Goal: Information Seeking & Learning: Learn about a topic

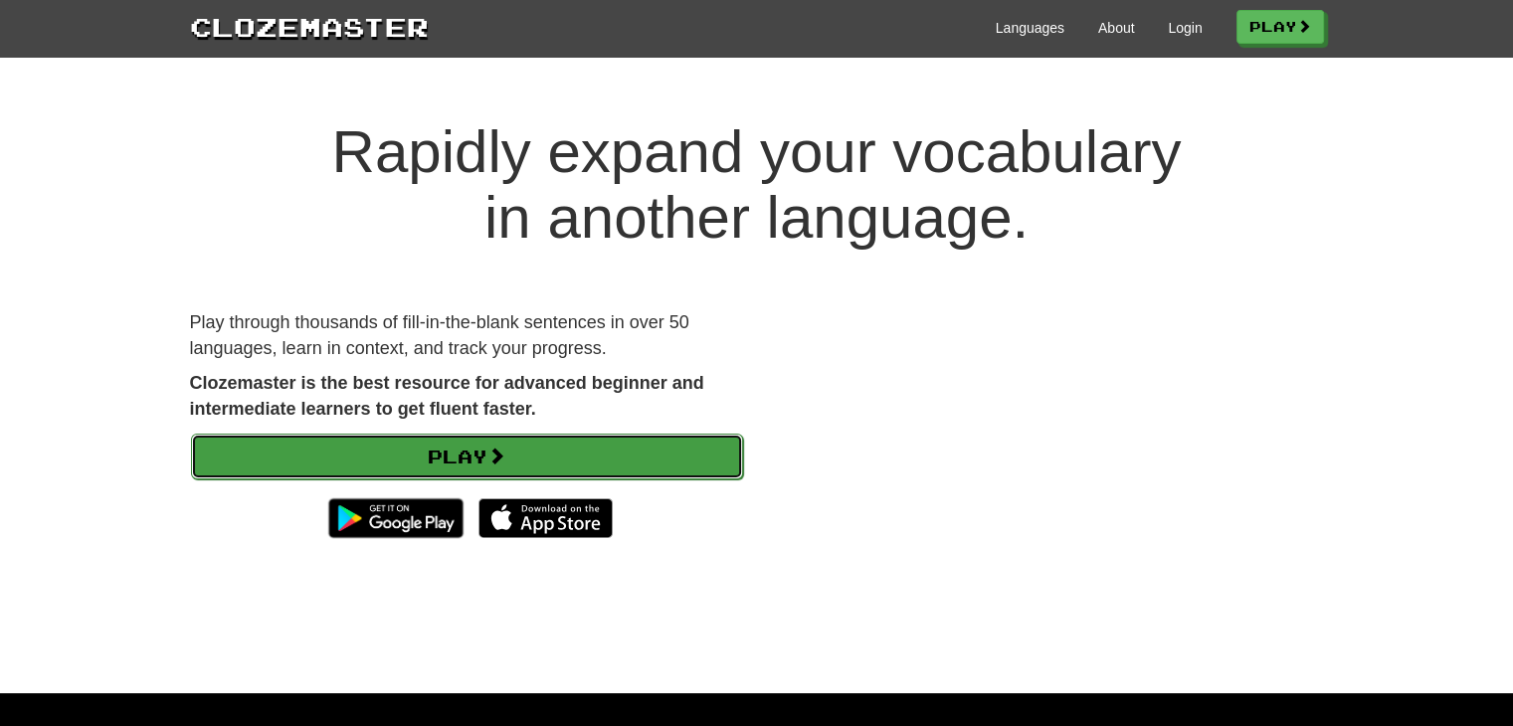
click at [585, 443] on link "Play" at bounding box center [467, 457] width 552 height 46
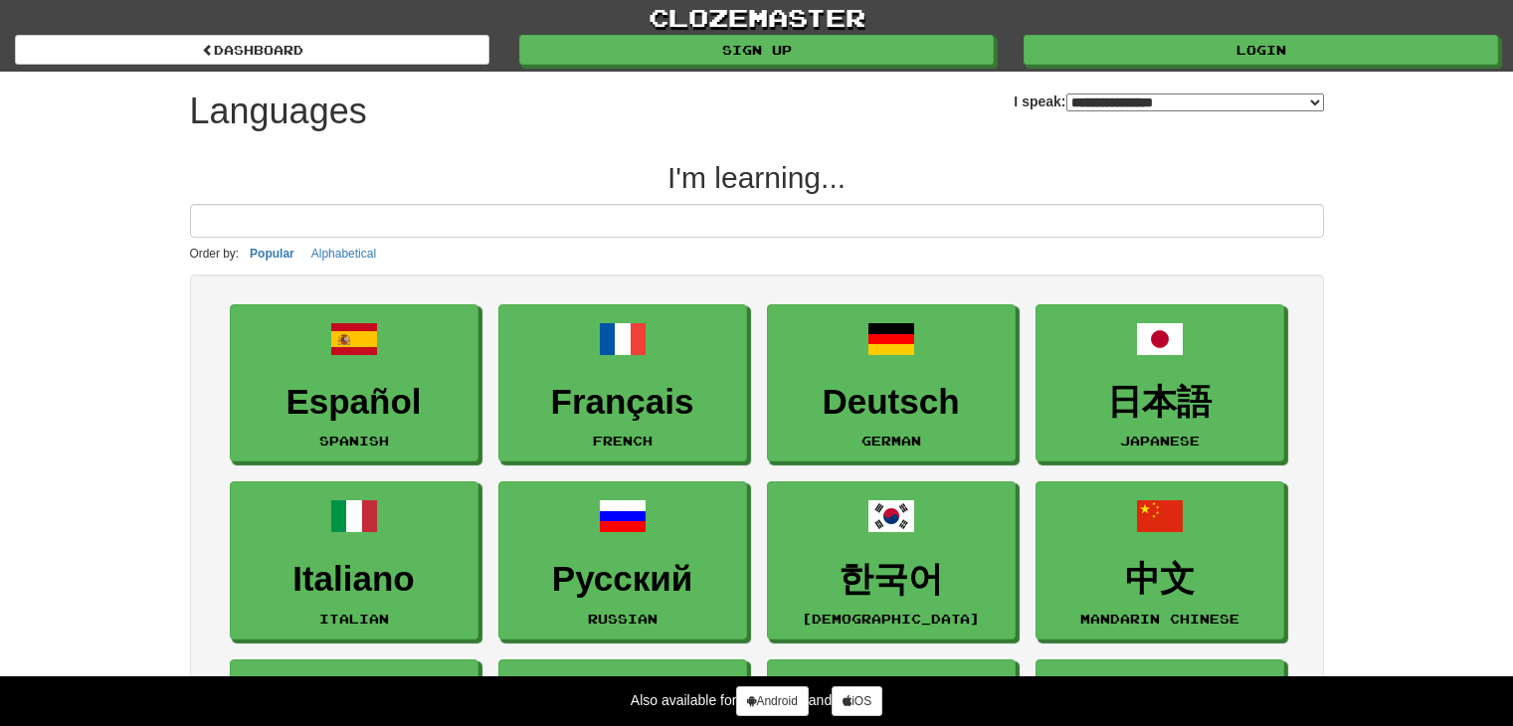
select select "*******"
click at [1110, 212] on input at bounding box center [757, 221] width 1134 height 34
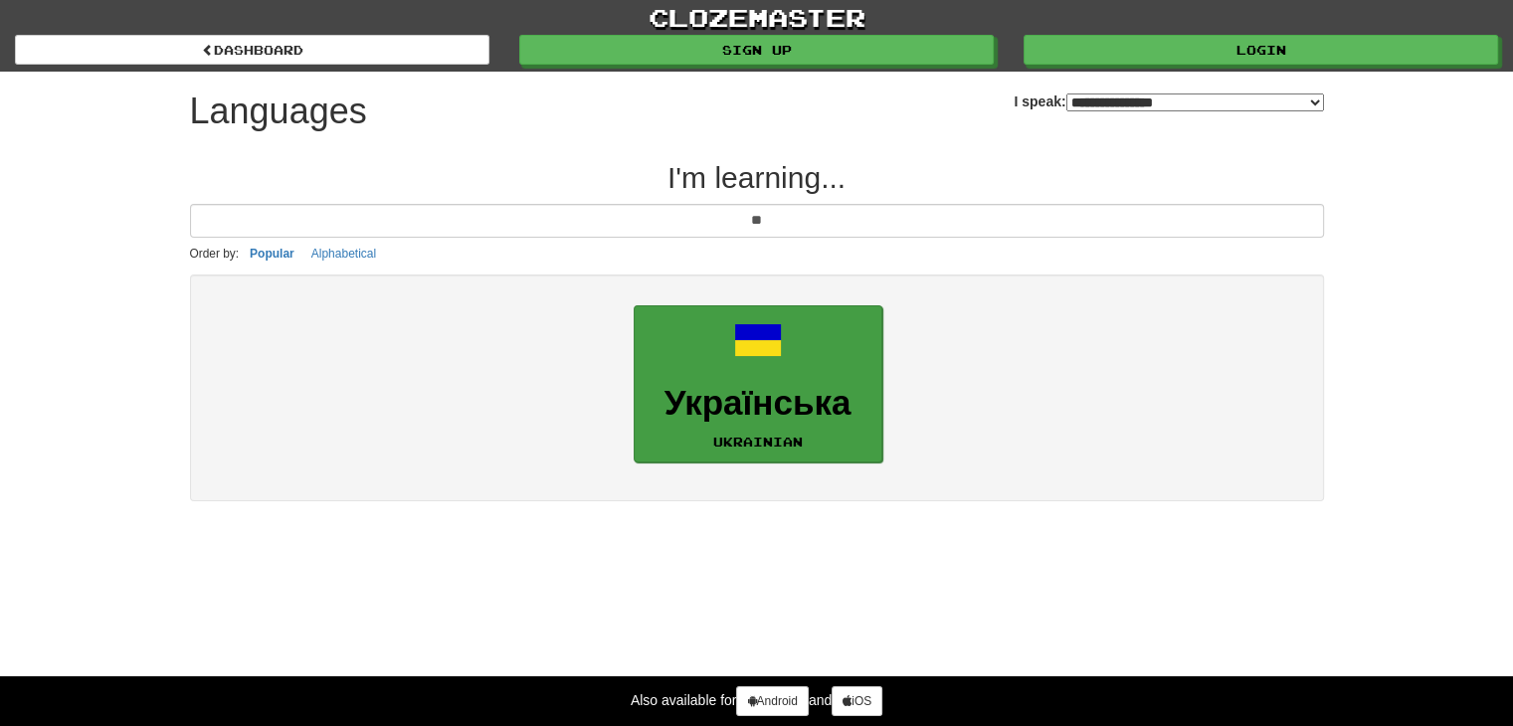
type input "**"
click at [819, 380] on link "Українська Ukrainian" at bounding box center [758, 384] width 249 height 158
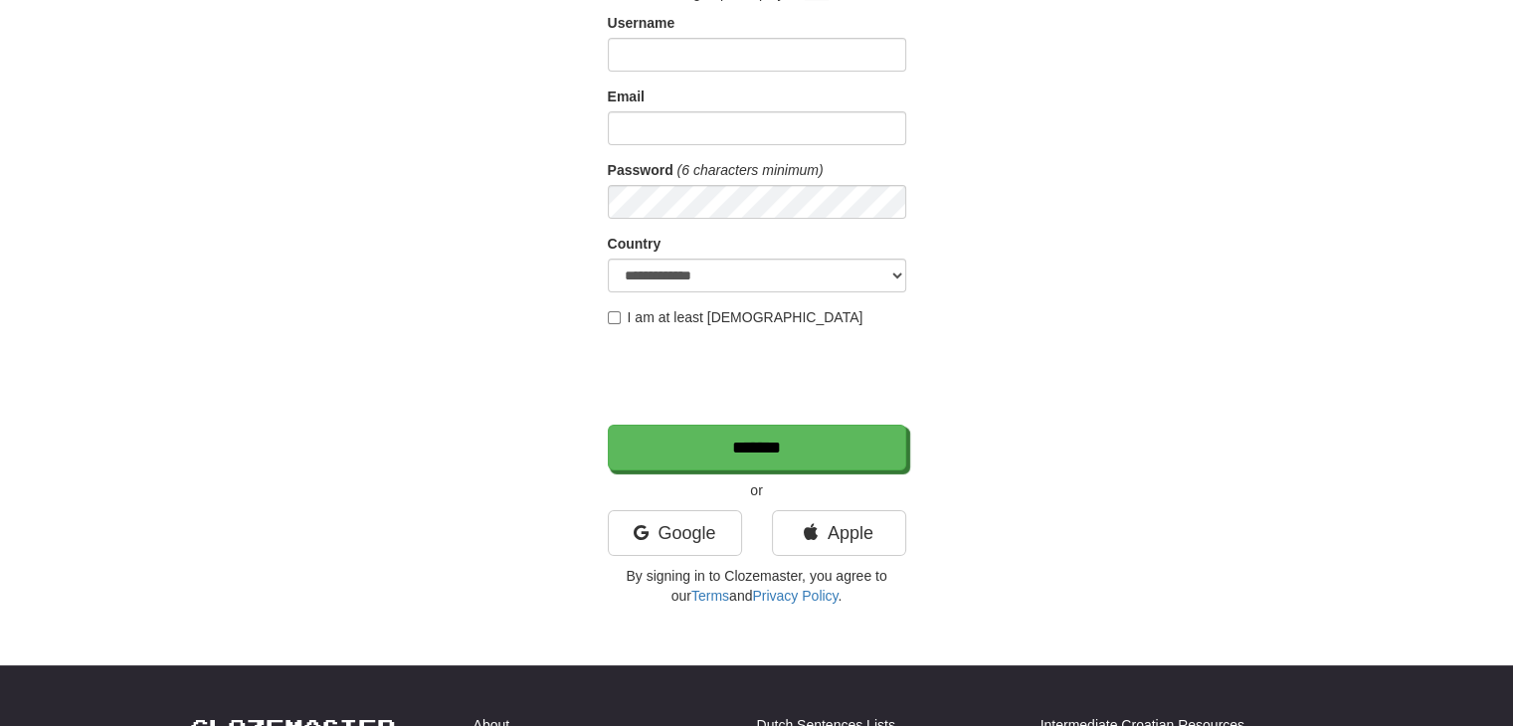
scroll to position [161, 0]
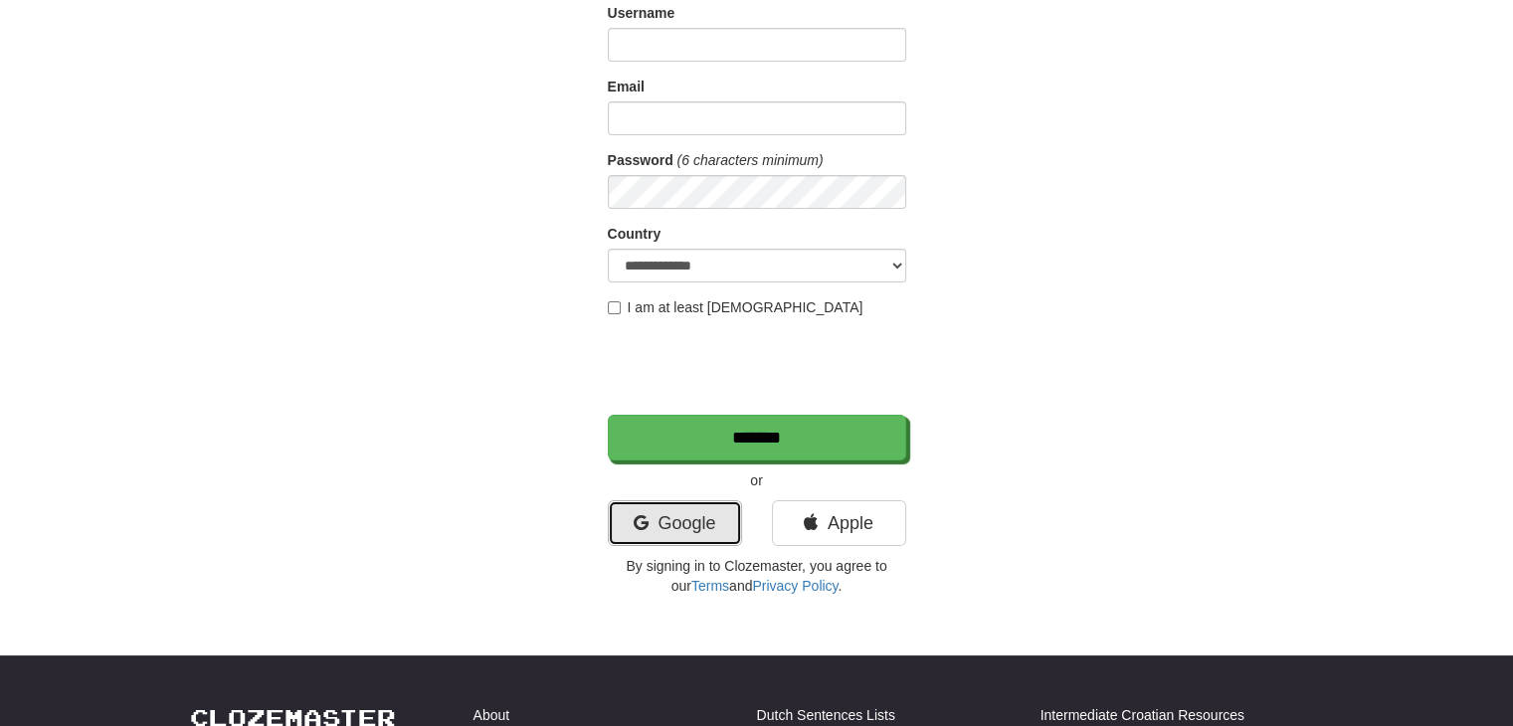
click at [712, 513] on link "Google" at bounding box center [675, 523] width 134 height 46
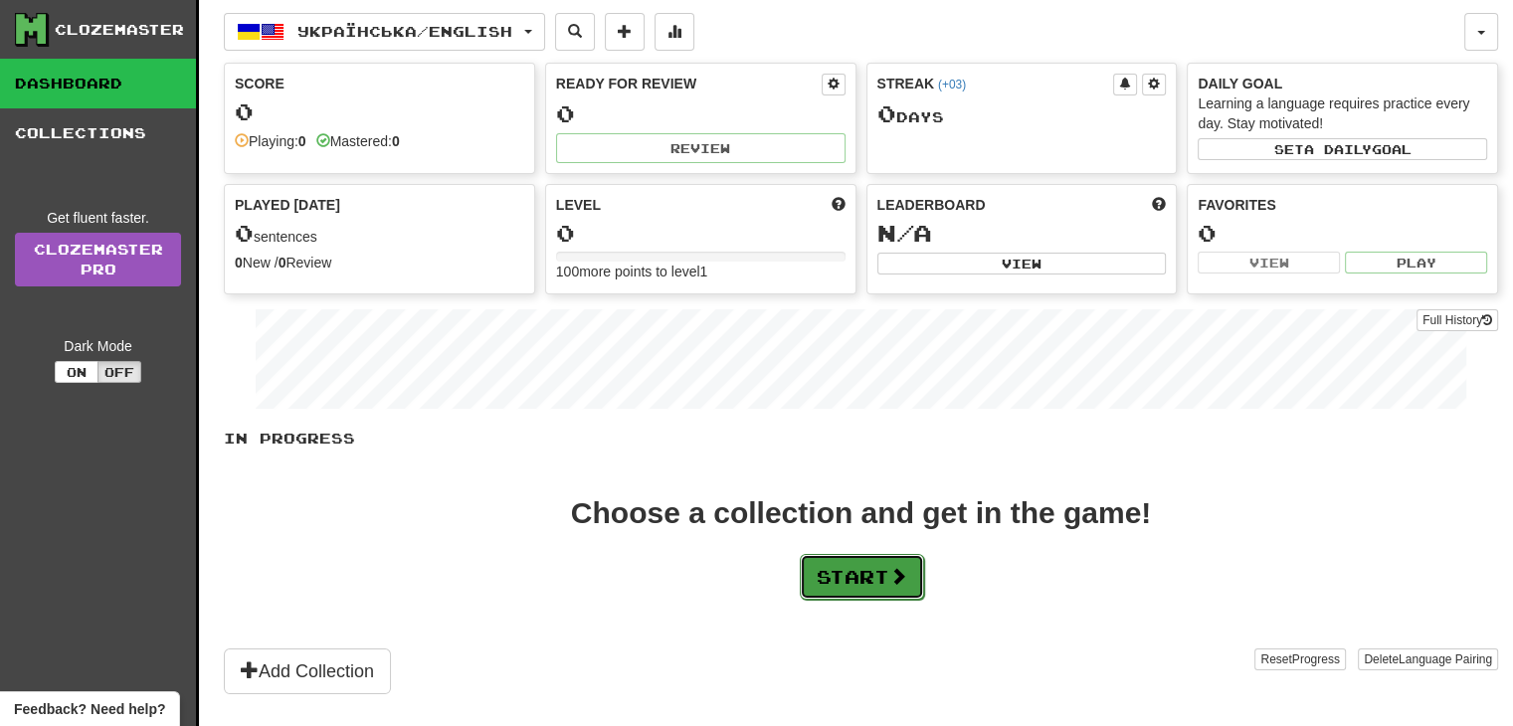
click at [820, 578] on button "Start" at bounding box center [862, 577] width 124 height 46
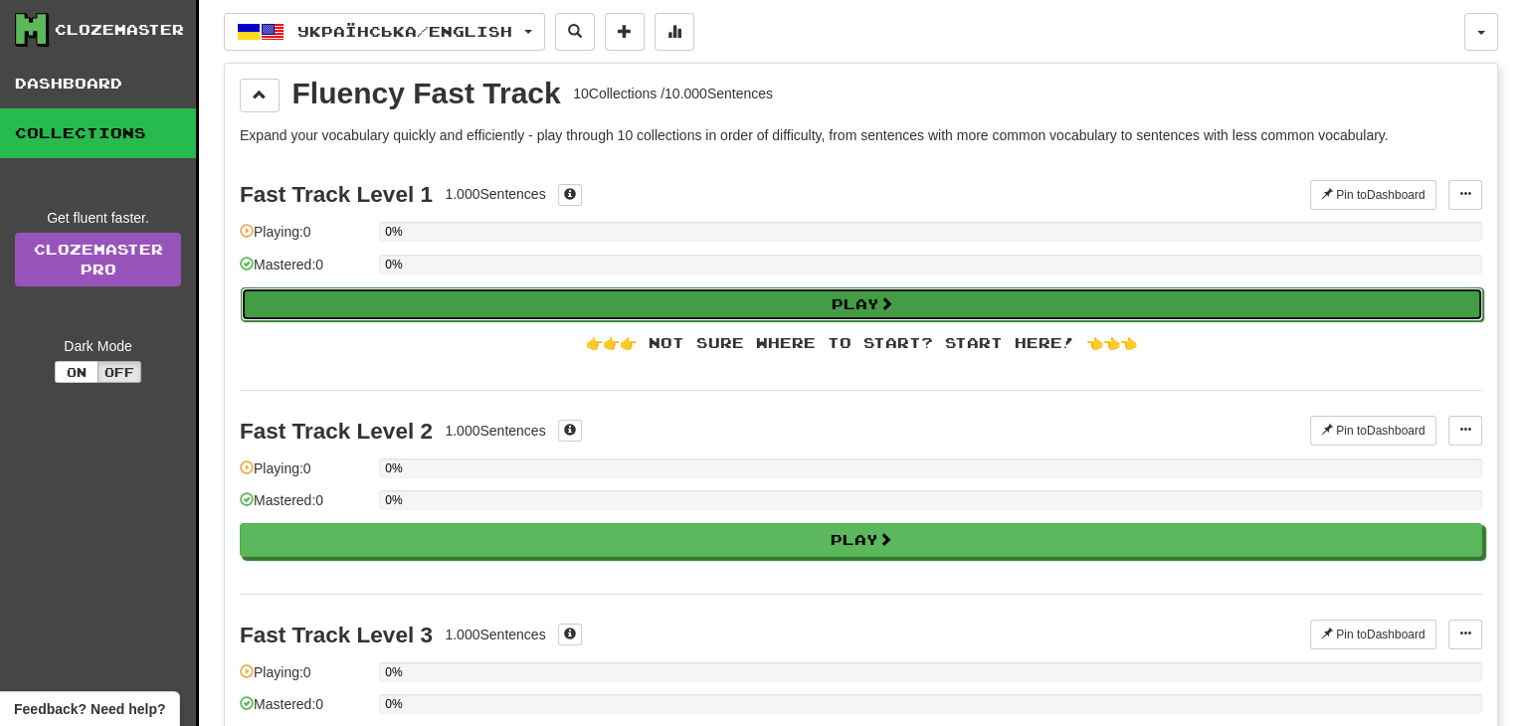
click at [897, 304] on button "Play" at bounding box center [862, 305] width 1243 height 34
select select "**"
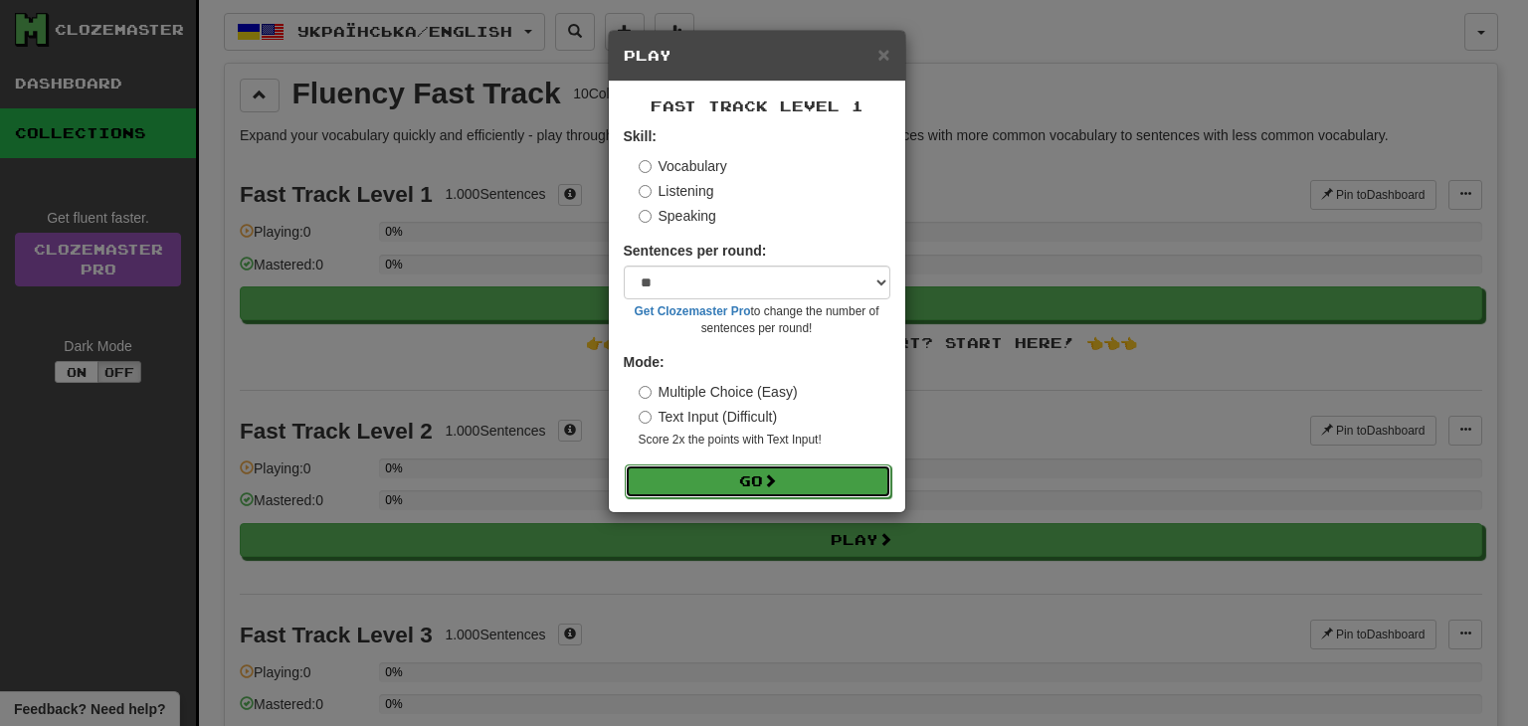
click at [776, 475] on span at bounding box center [770, 481] width 14 height 14
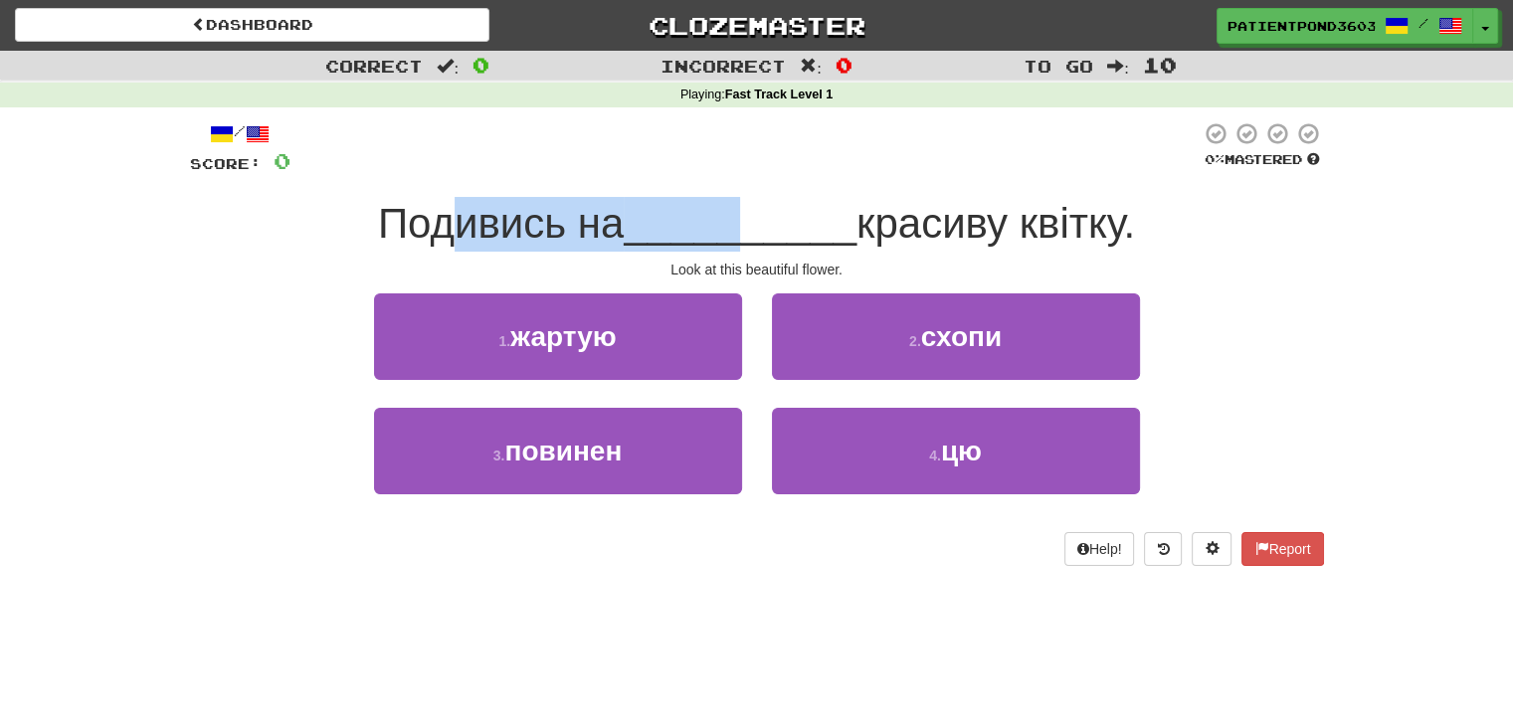
drag, startPoint x: 441, startPoint y: 236, endPoint x: 732, endPoint y: 233, distance: 291.5
click at [732, 233] on div "Подивись на __________ красиву квітку." at bounding box center [757, 224] width 1134 height 55
click at [732, 233] on span "__________" at bounding box center [740, 223] width 233 height 47
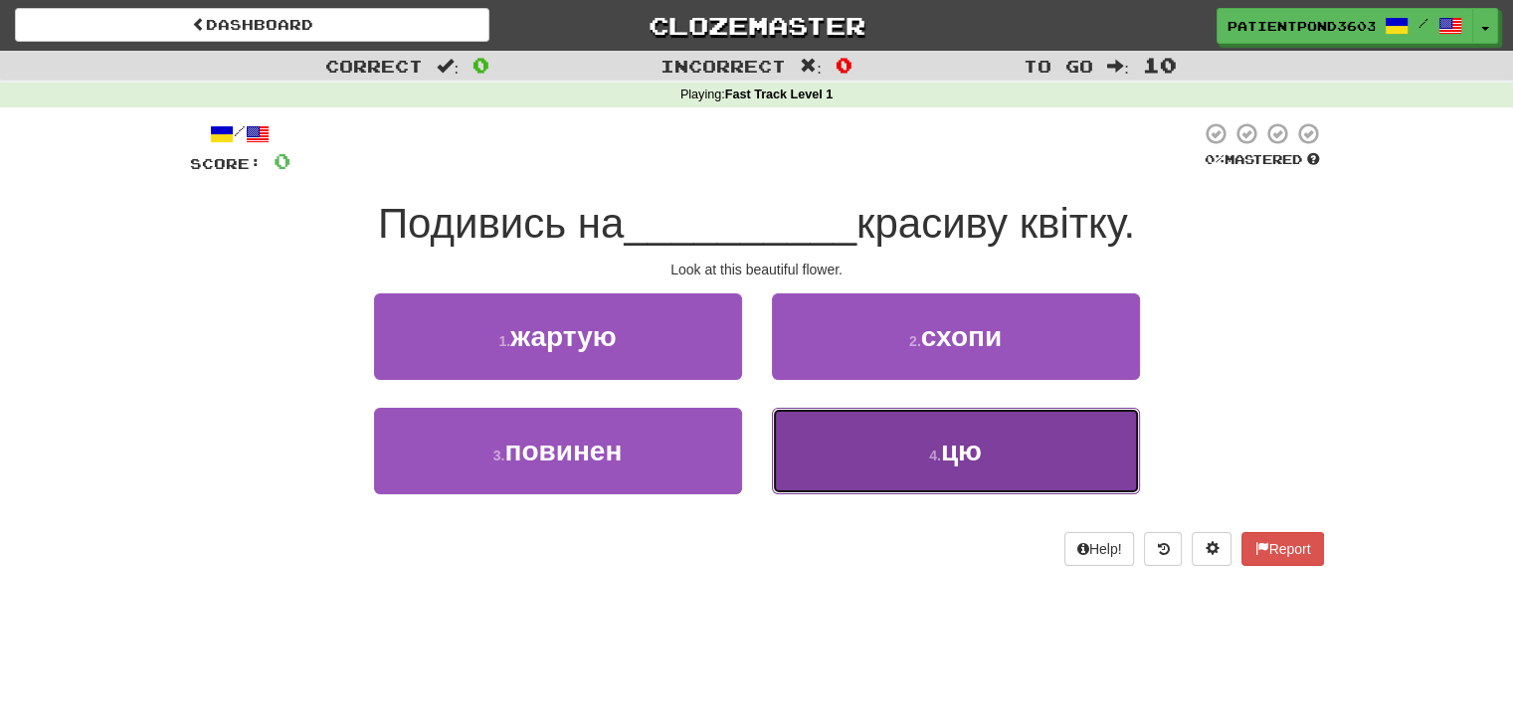
click at [951, 463] on span "цю" at bounding box center [961, 451] width 41 height 31
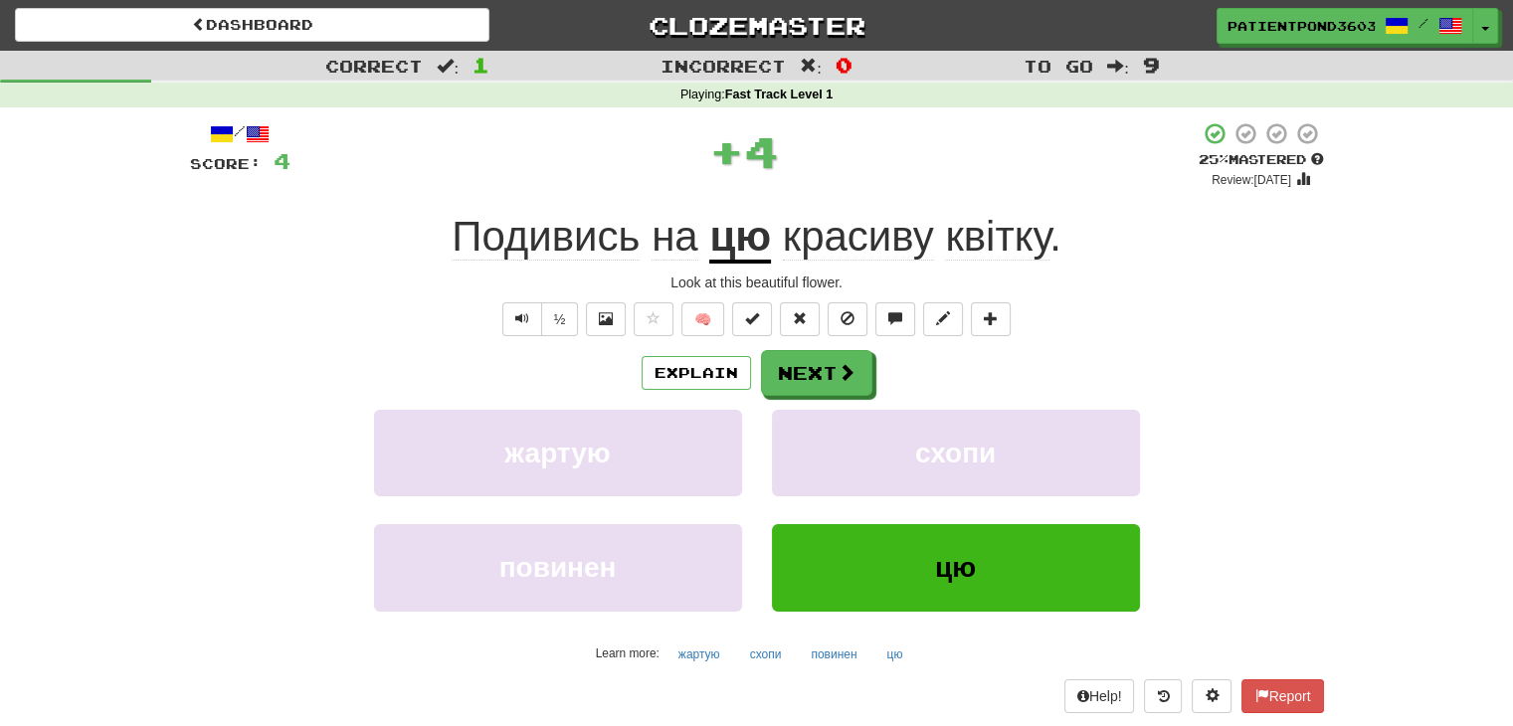
click at [652, 231] on span "Подивись" at bounding box center [675, 237] width 47 height 48
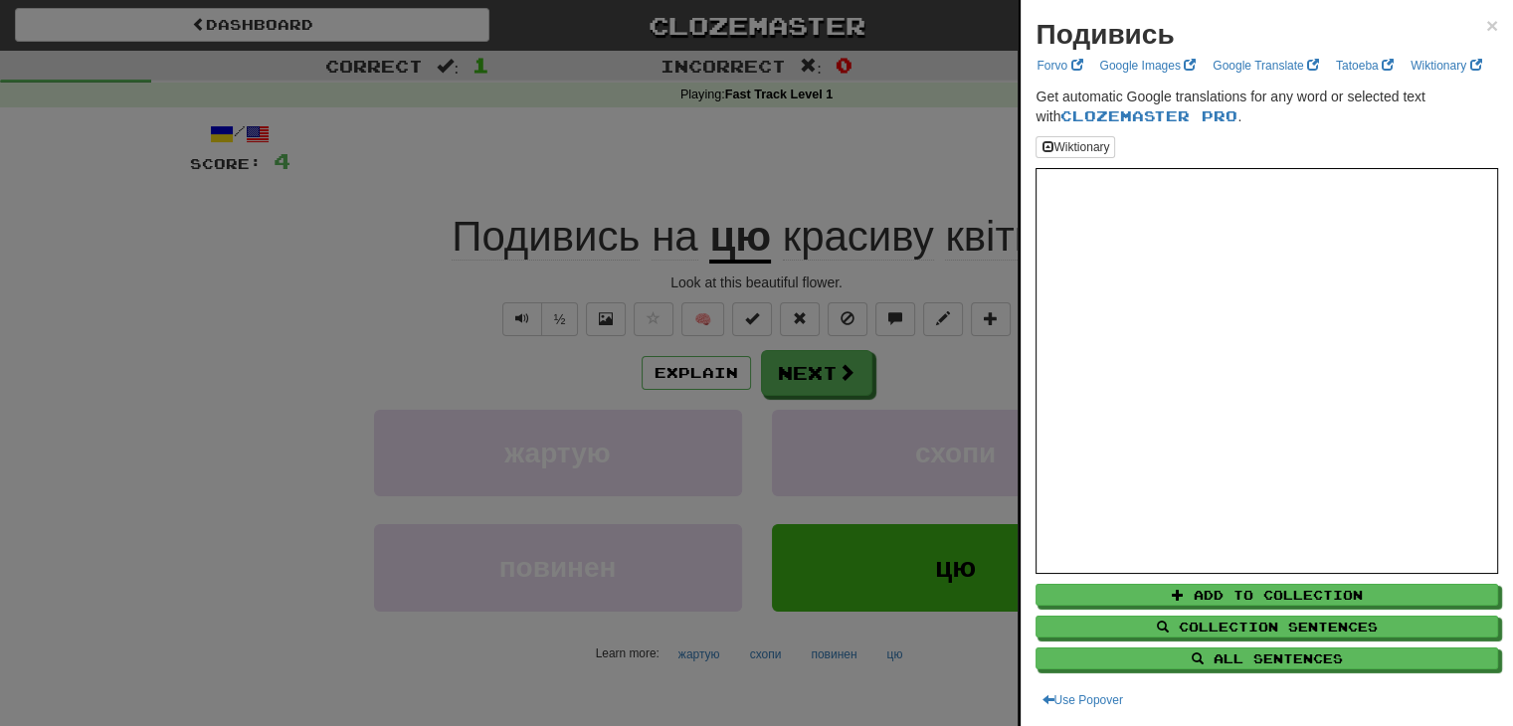
click at [835, 268] on div at bounding box center [756, 363] width 1513 height 726
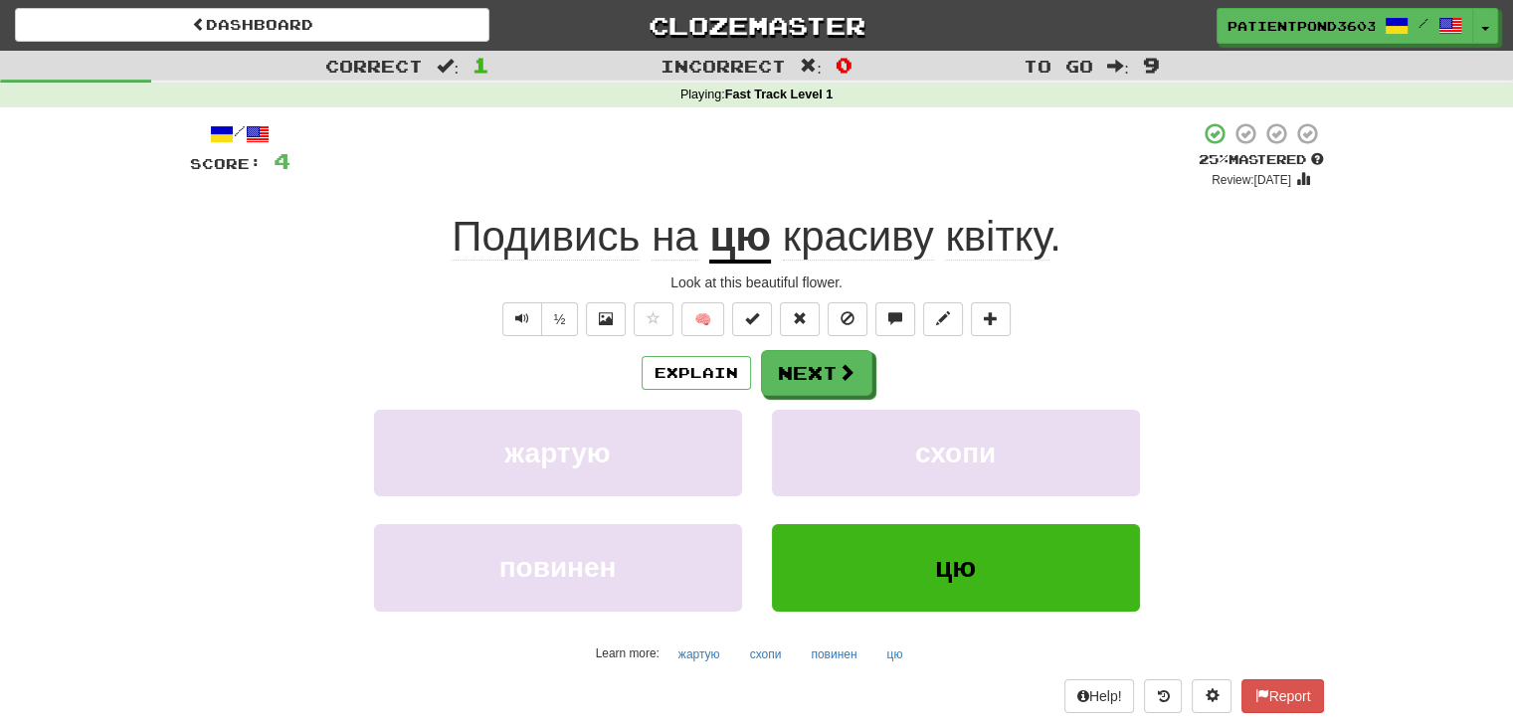
click at [664, 237] on span "на" at bounding box center [675, 237] width 47 height 48
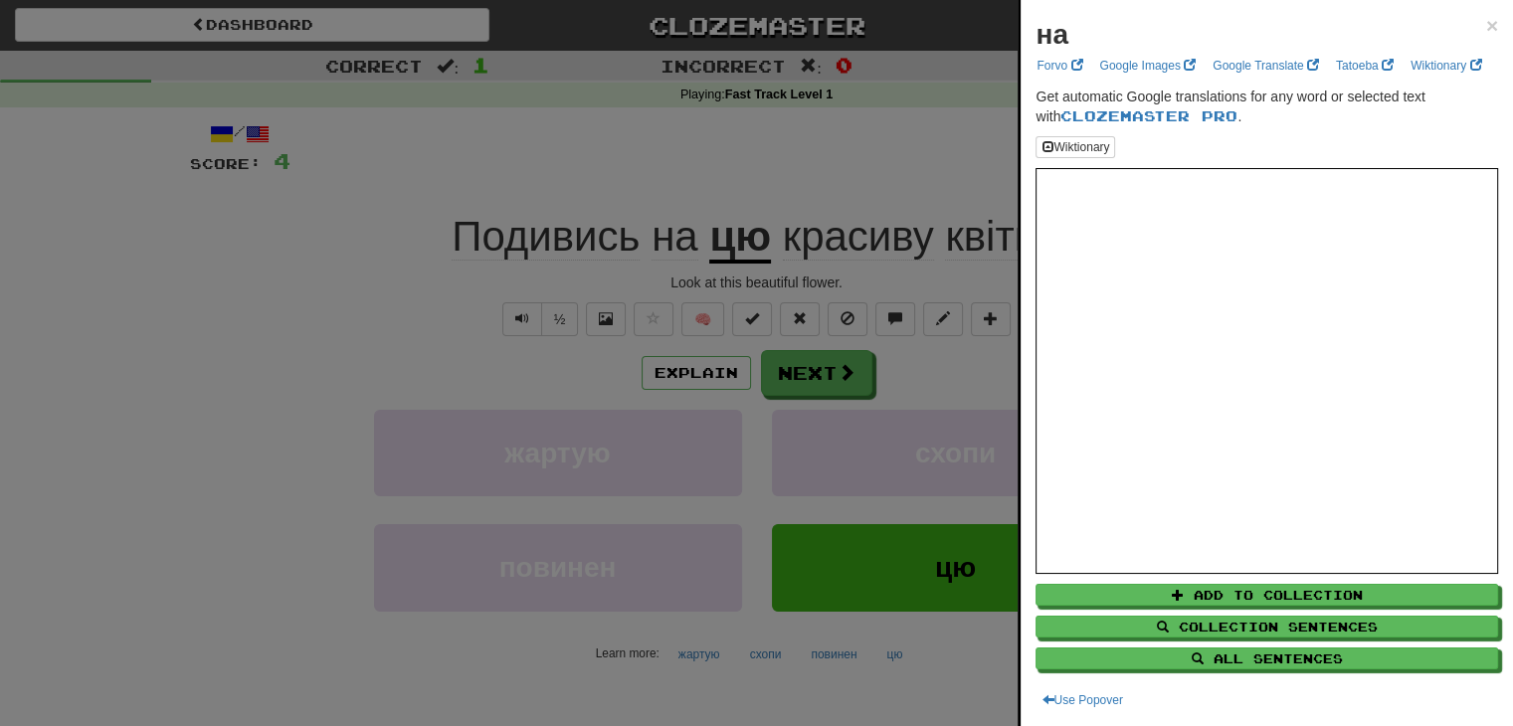
click at [664, 237] on div at bounding box center [756, 363] width 1513 height 726
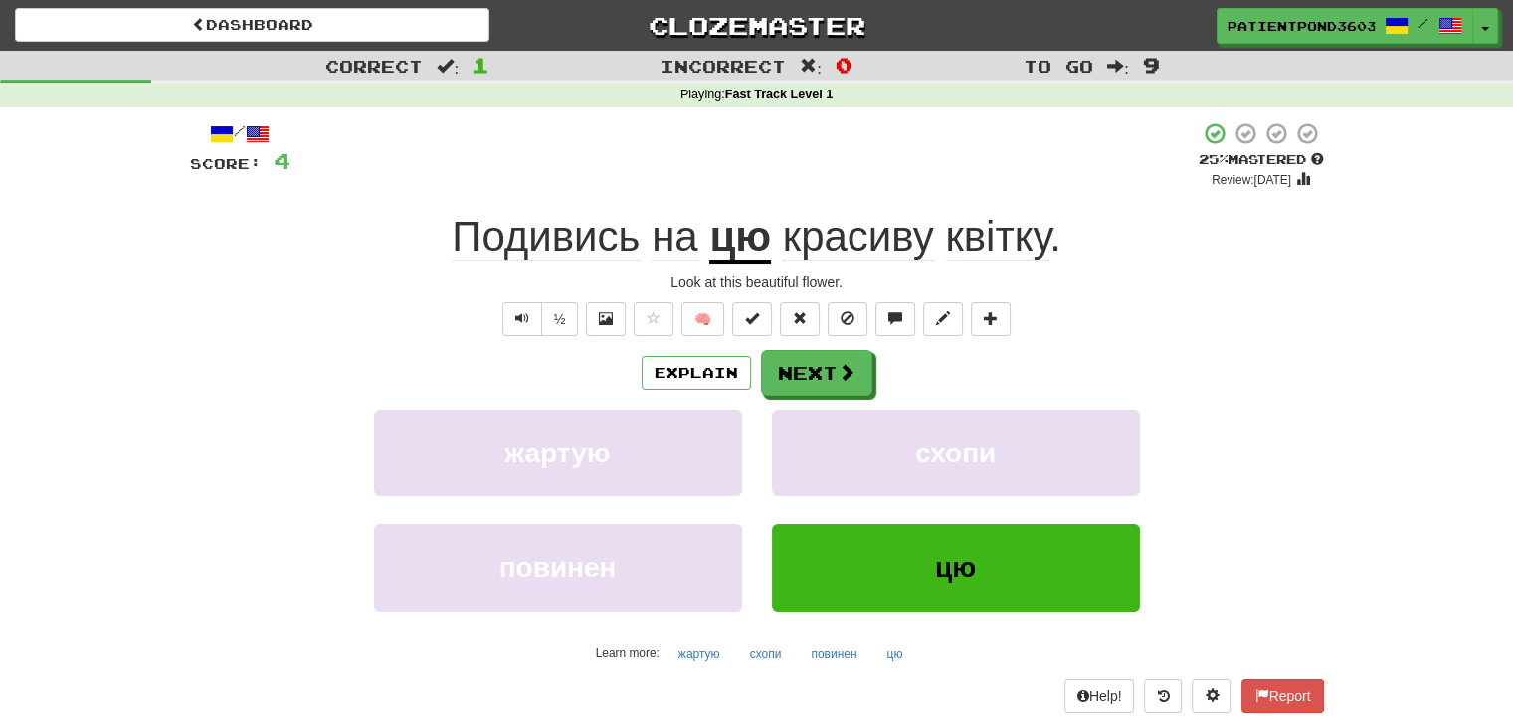
click at [755, 260] on u "цю" at bounding box center [740, 238] width 62 height 51
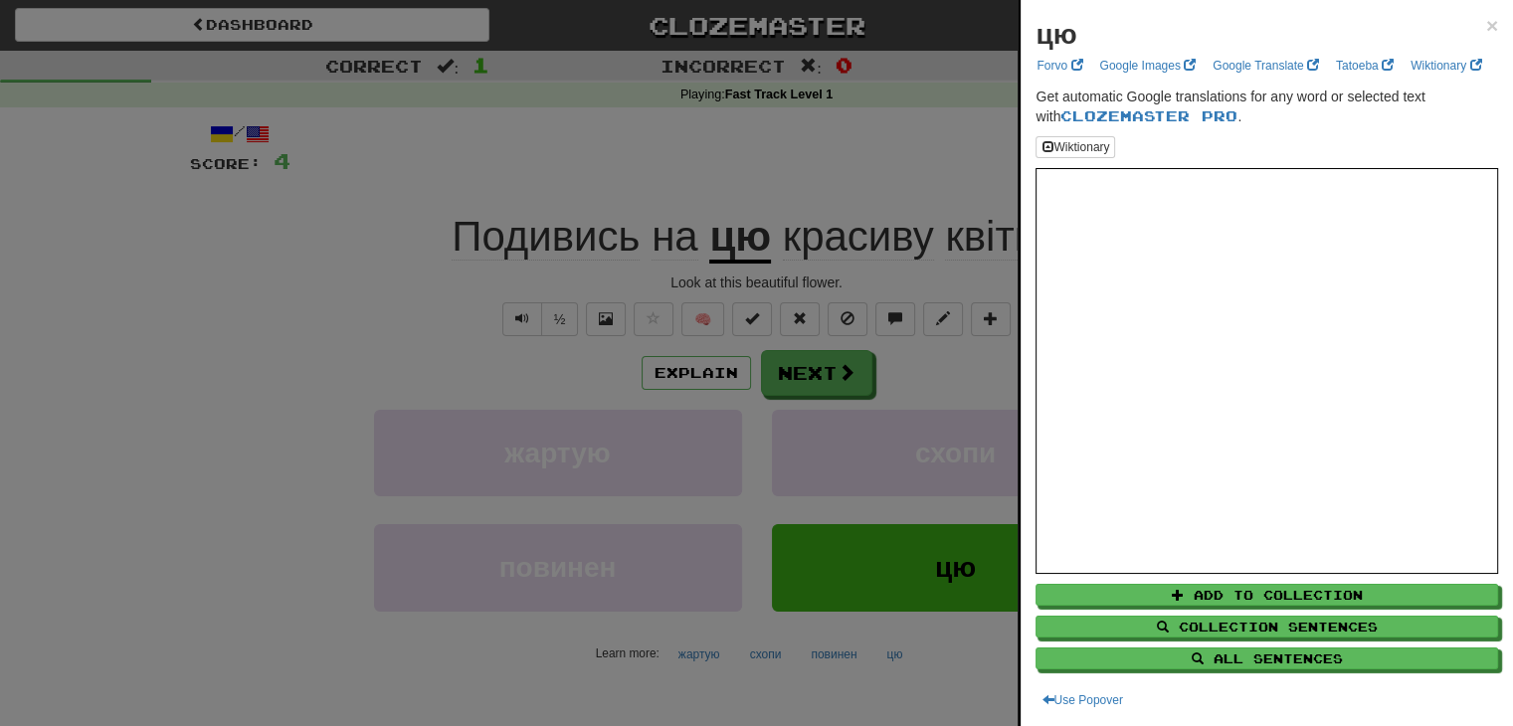
click at [856, 254] on div at bounding box center [756, 363] width 1513 height 726
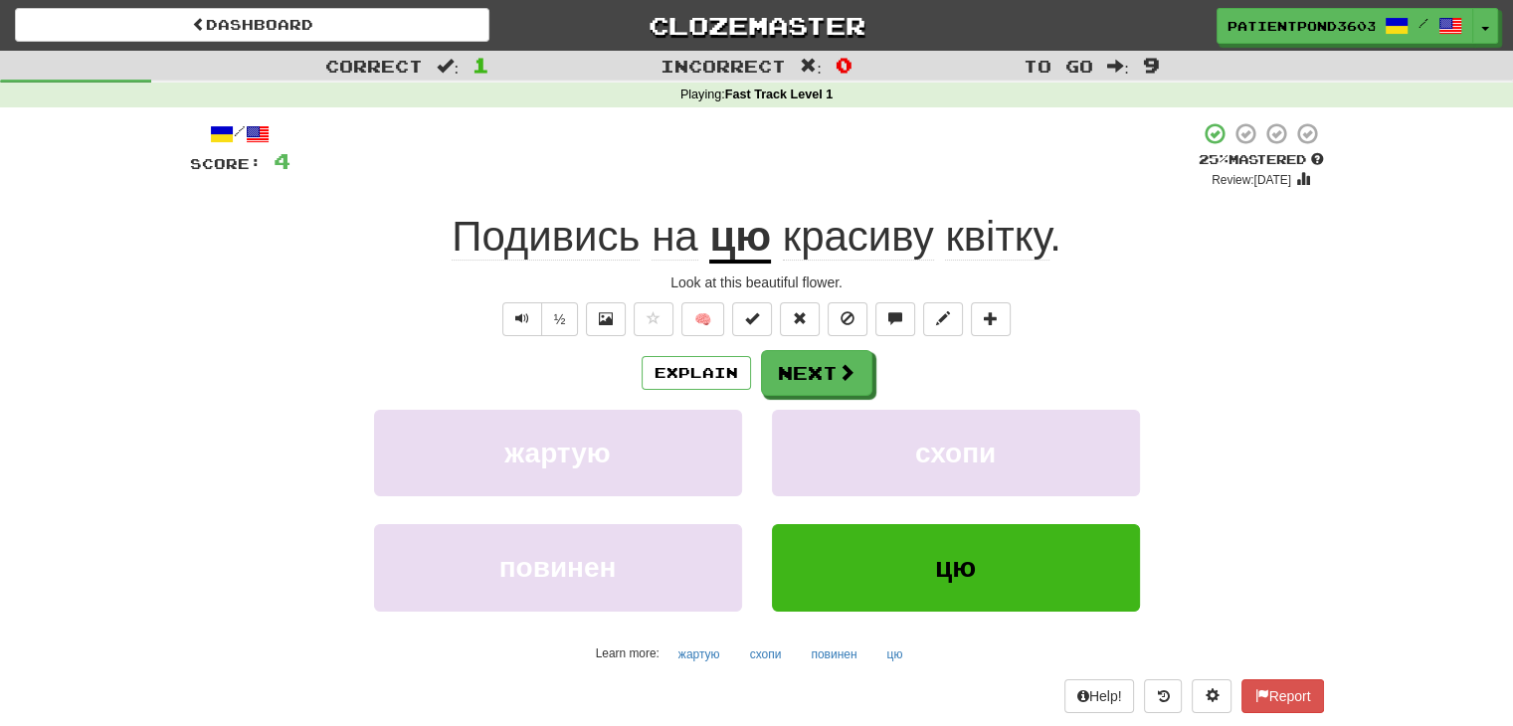
click at [860, 228] on span "красиву" at bounding box center [858, 237] width 151 height 48
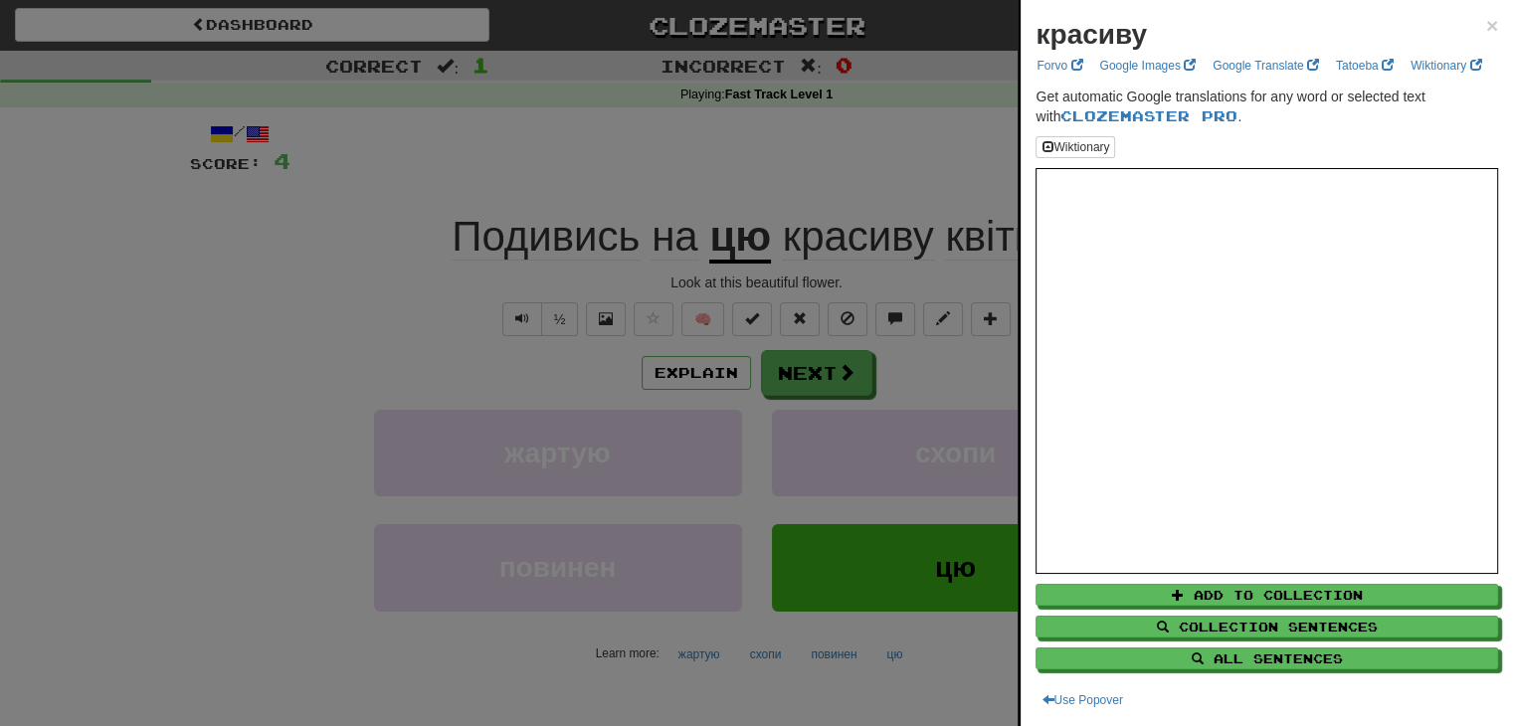
click at [960, 272] on div at bounding box center [756, 363] width 1513 height 726
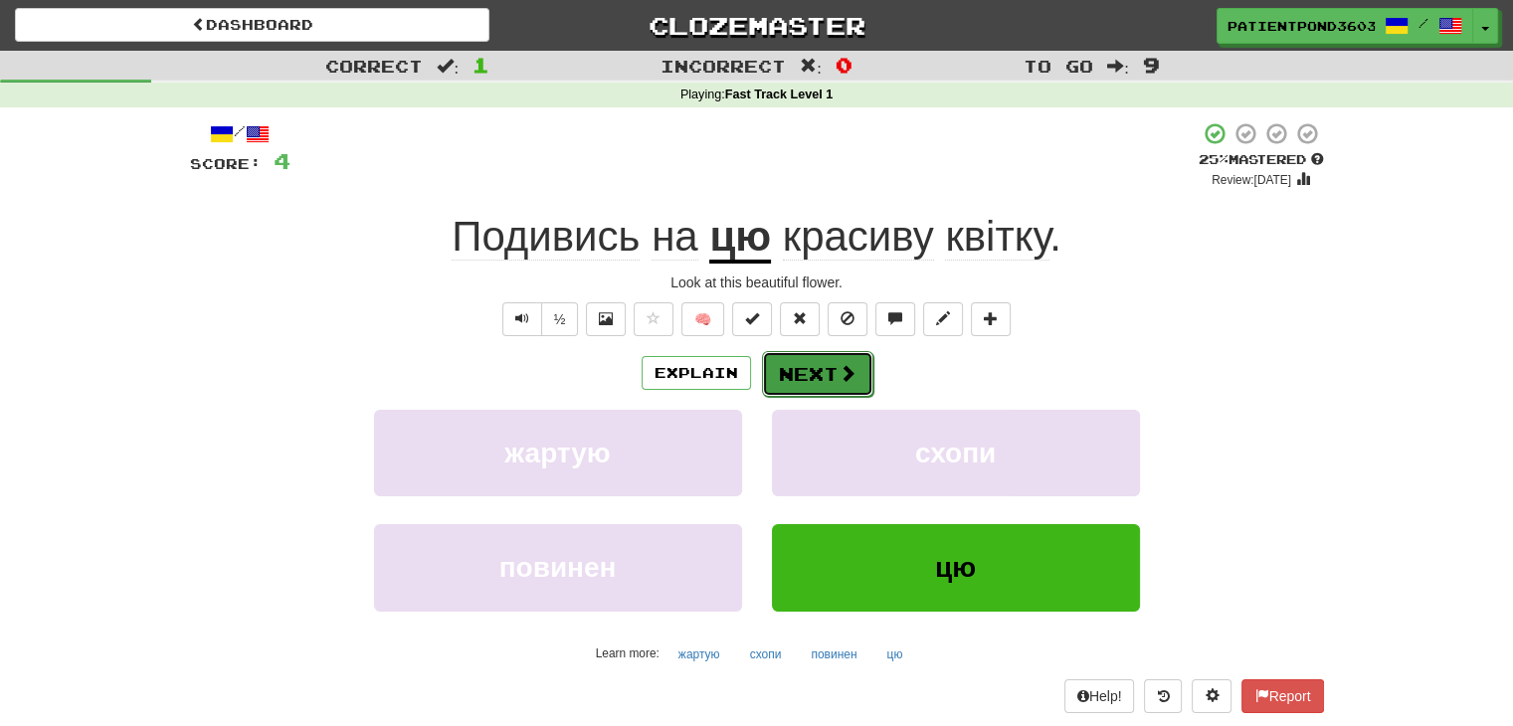
click at [839, 379] on span at bounding box center [848, 373] width 18 height 18
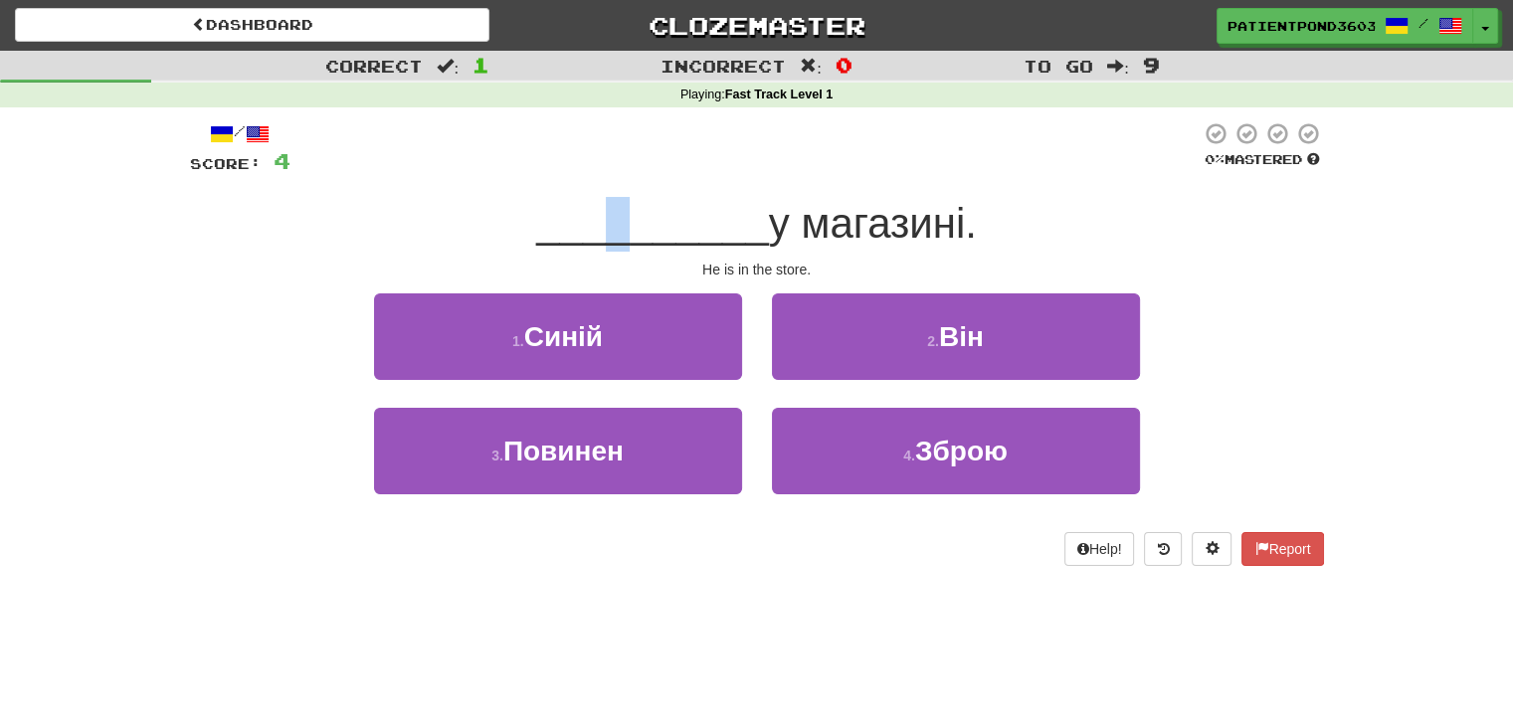
drag, startPoint x: 592, startPoint y: 239, endPoint x: 626, endPoint y: 241, distance: 33.9
click at [626, 241] on span "__________" at bounding box center [652, 223] width 233 height 47
drag, startPoint x: 819, startPoint y: 228, endPoint x: 976, endPoint y: 236, distance: 157.4
click at [976, 236] on span "у магазині." at bounding box center [873, 223] width 208 height 47
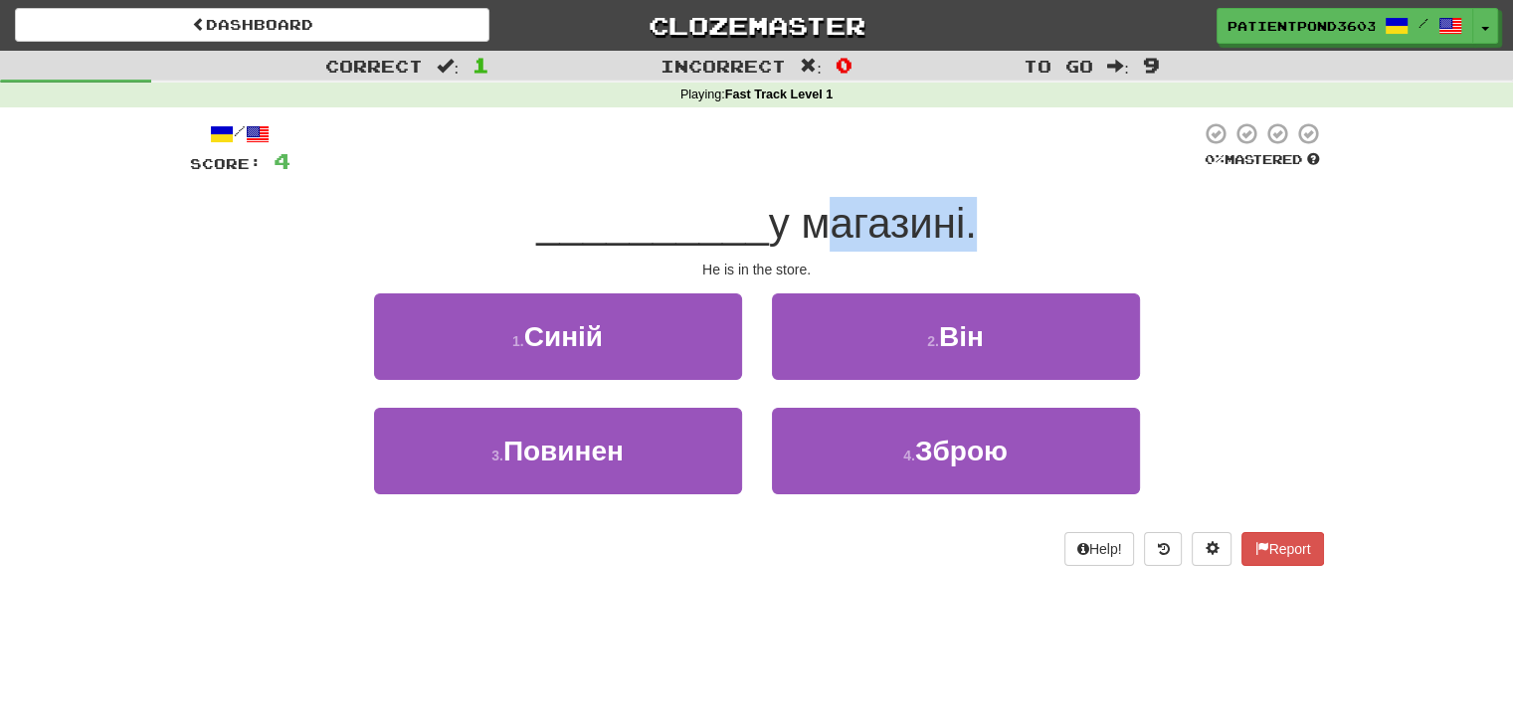
click at [976, 236] on span "у магазині." at bounding box center [873, 223] width 208 height 47
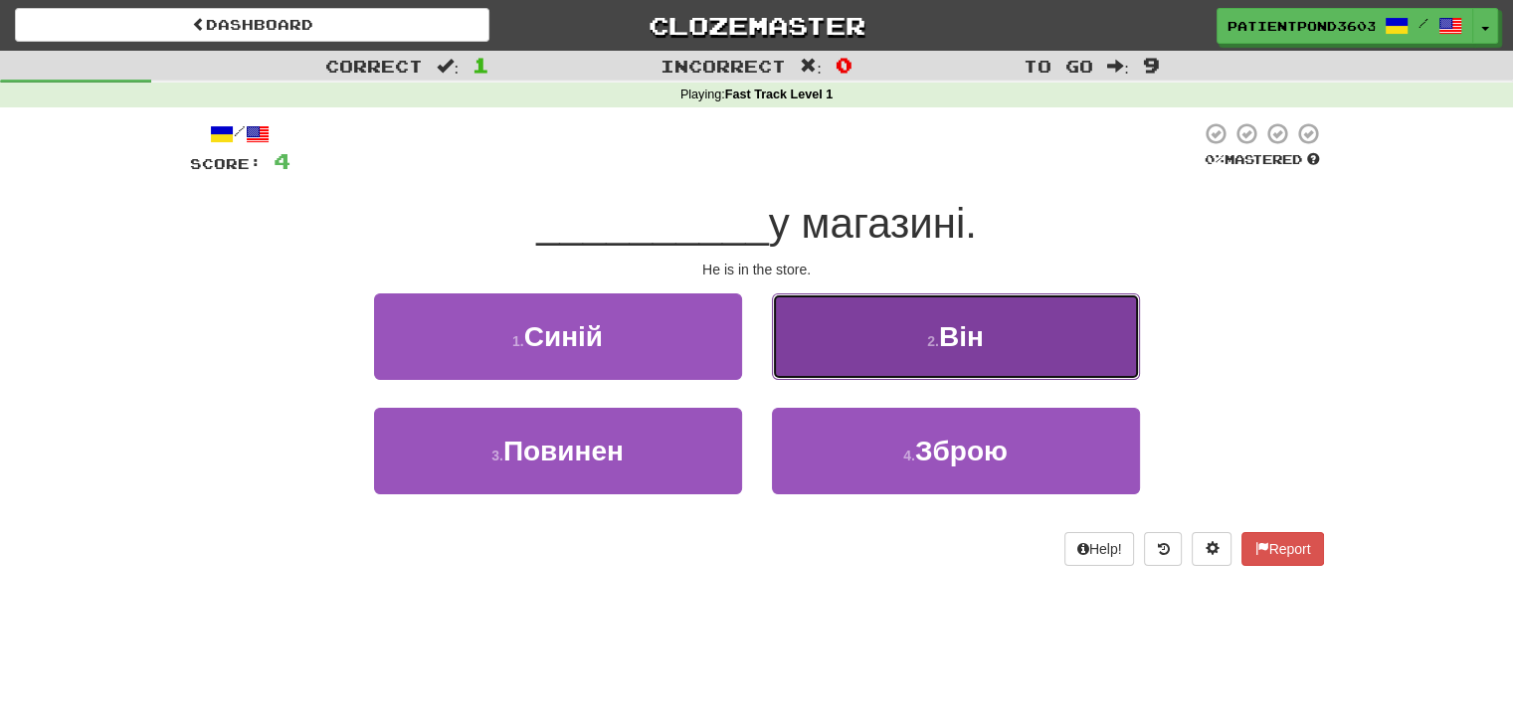
click at [927, 343] on small "2 ." at bounding box center [933, 341] width 12 height 16
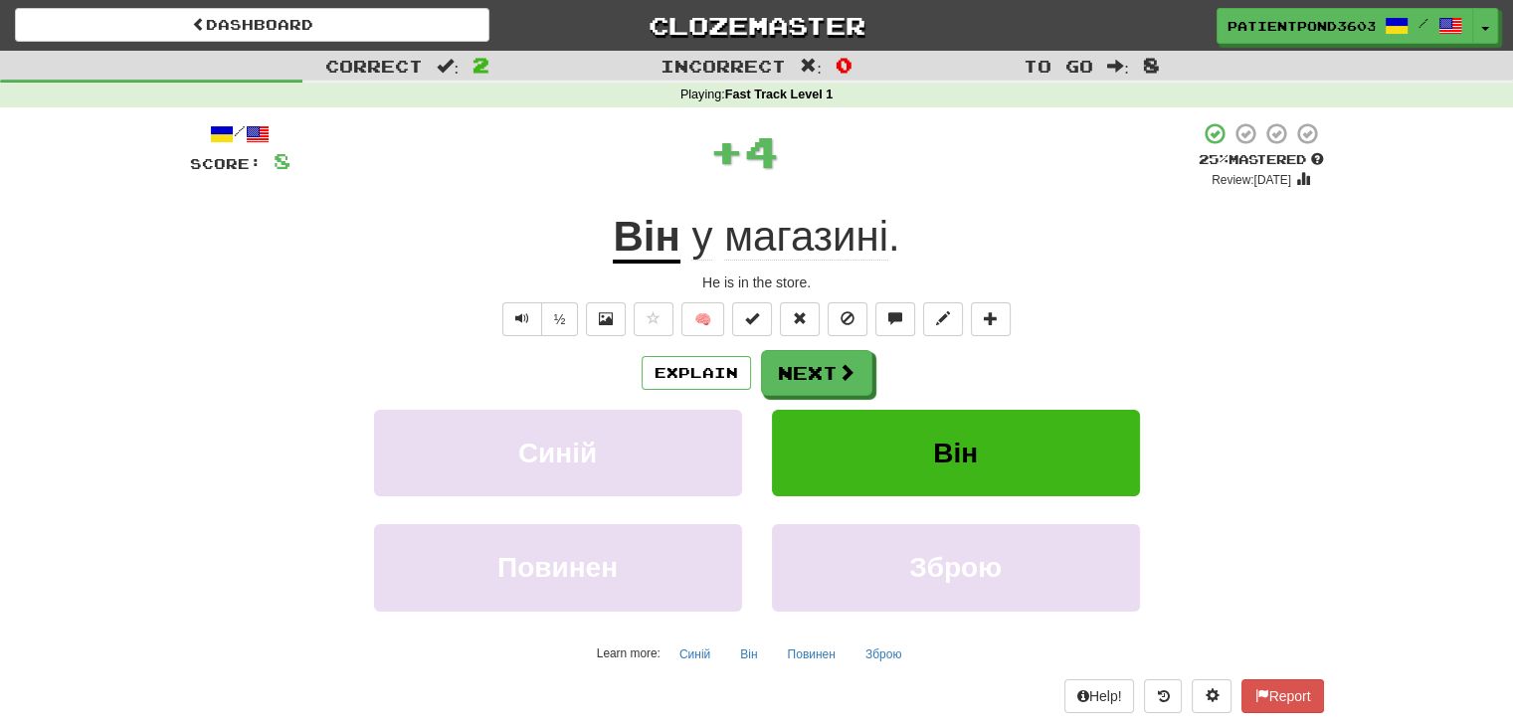
click at [840, 232] on span "магазині" at bounding box center [806, 237] width 164 height 48
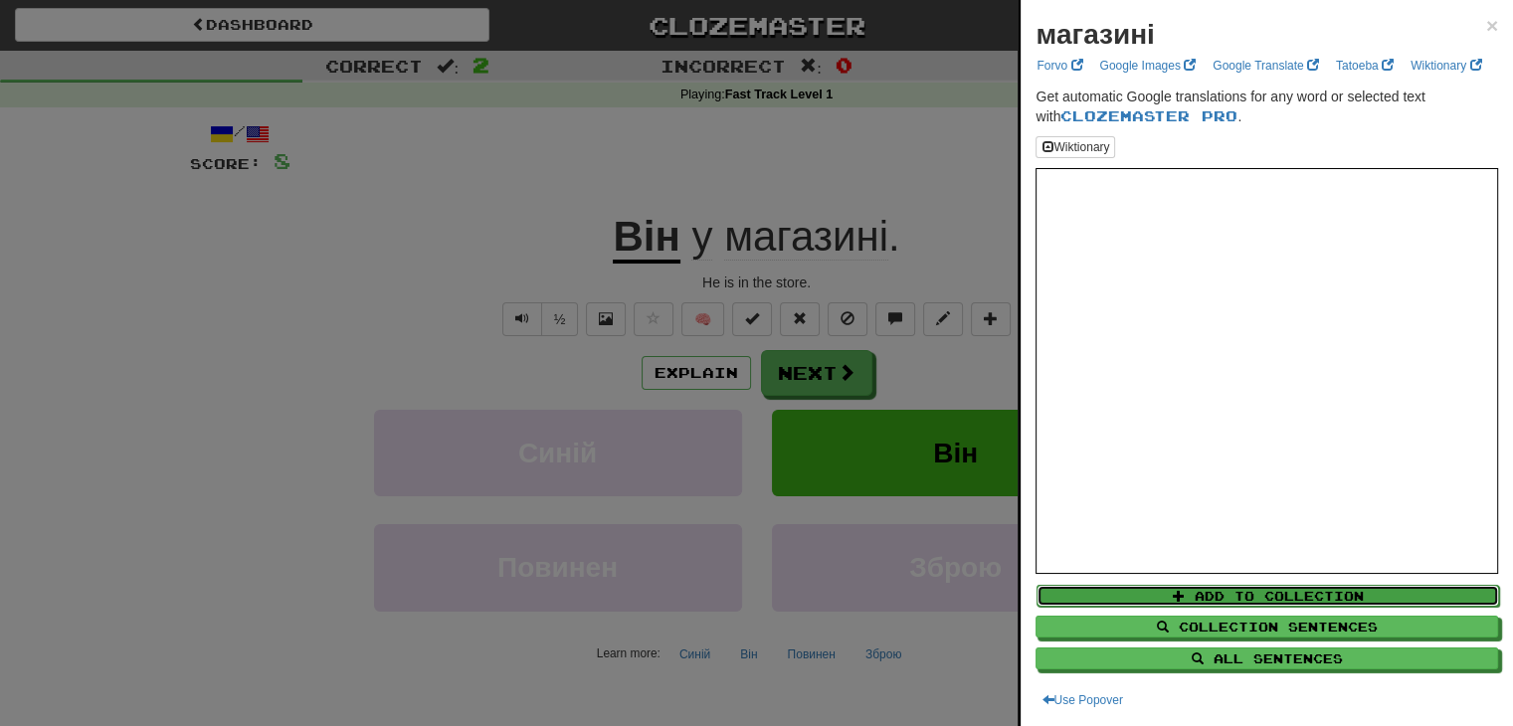
click at [1325, 593] on button "Add to Collection" at bounding box center [1268, 596] width 463 height 22
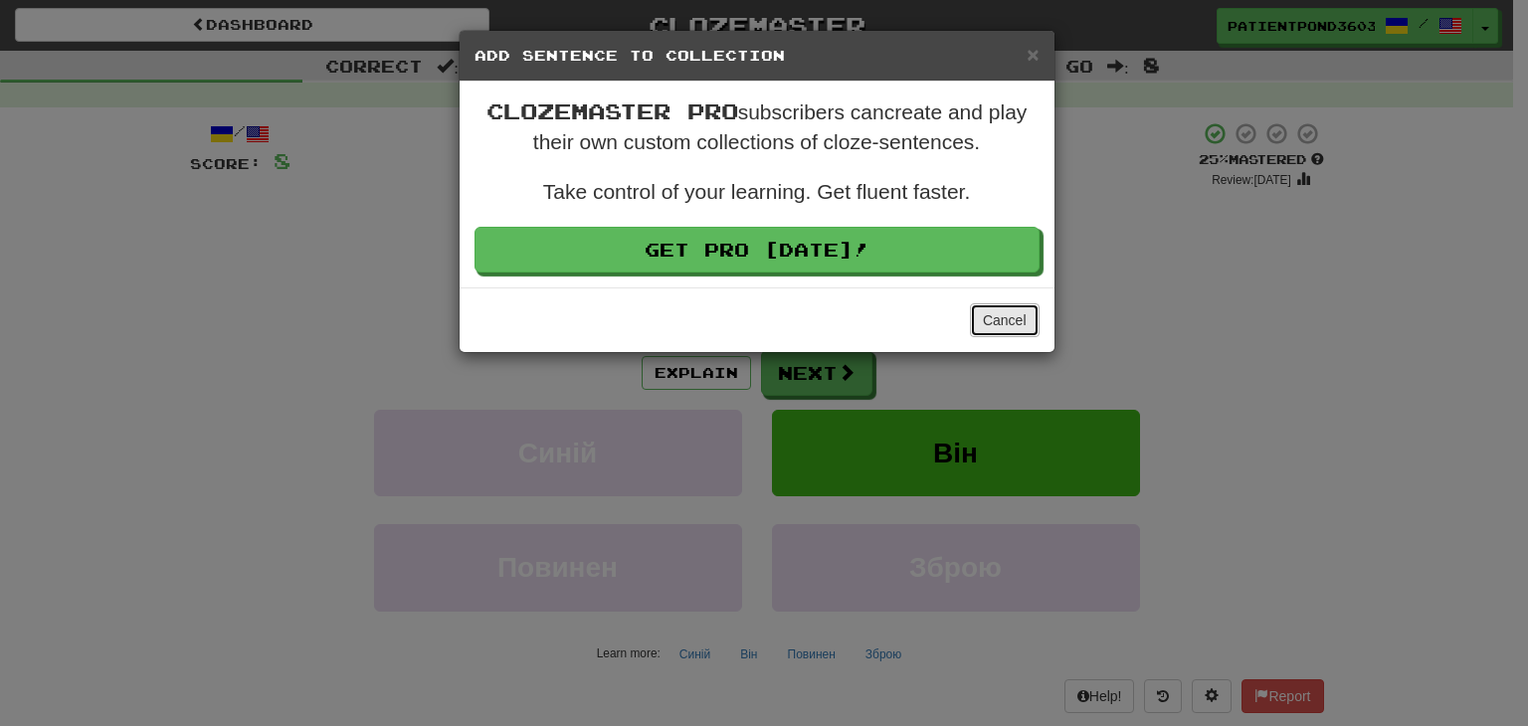
click at [1022, 329] on button "Cancel" at bounding box center [1005, 320] width 70 height 34
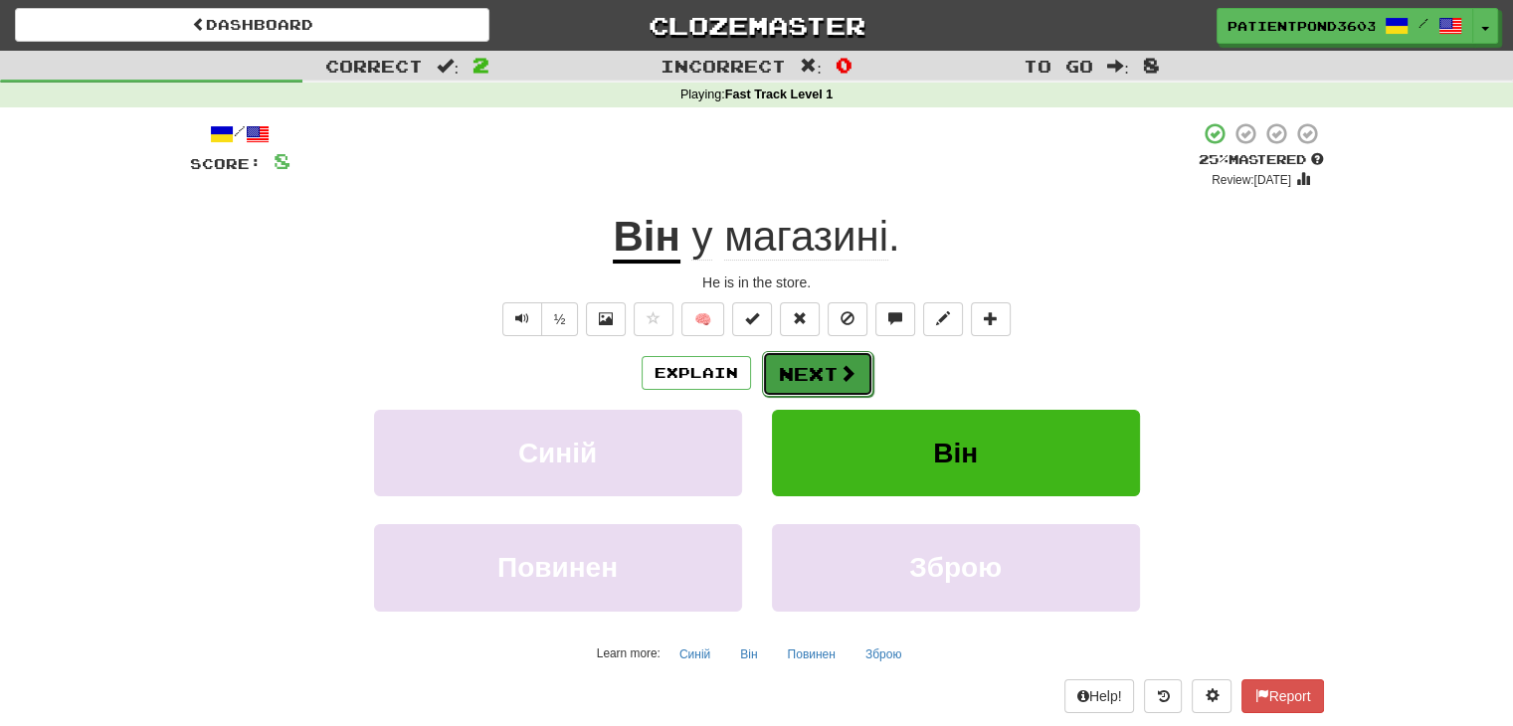
click at [852, 386] on button "Next" at bounding box center [817, 374] width 111 height 46
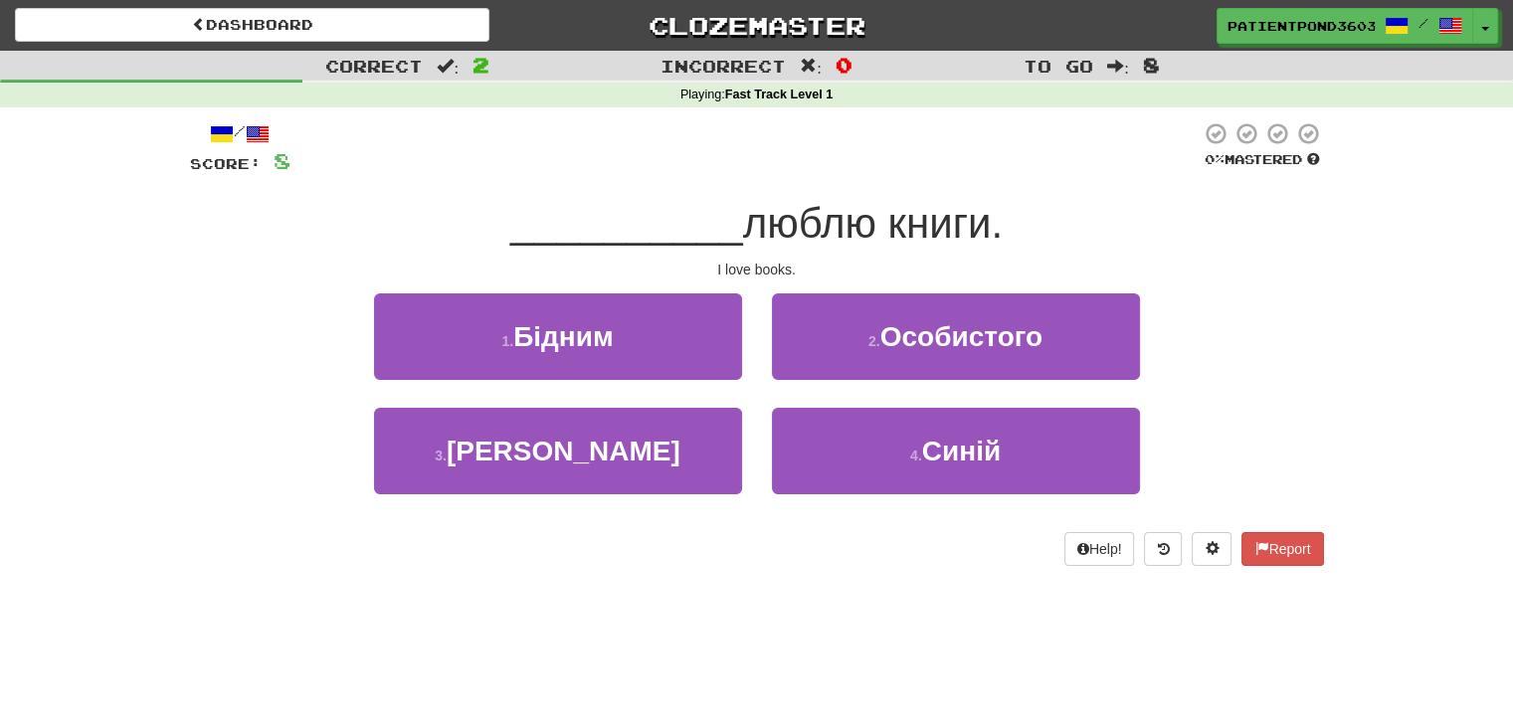
click at [743, 244] on span "люблю книги." at bounding box center [873, 223] width 260 height 47
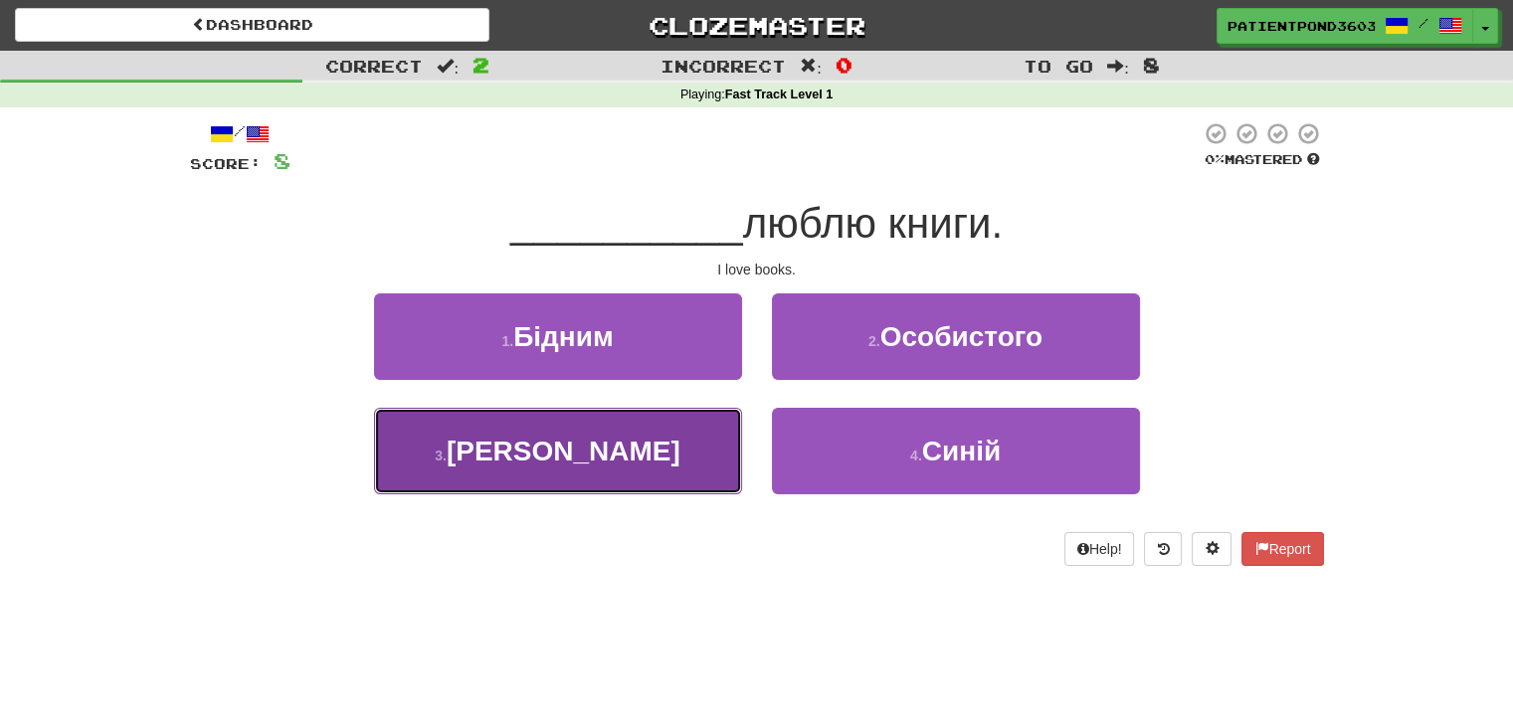
click at [586, 451] on button "3 . Я" at bounding box center [558, 451] width 368 height 87
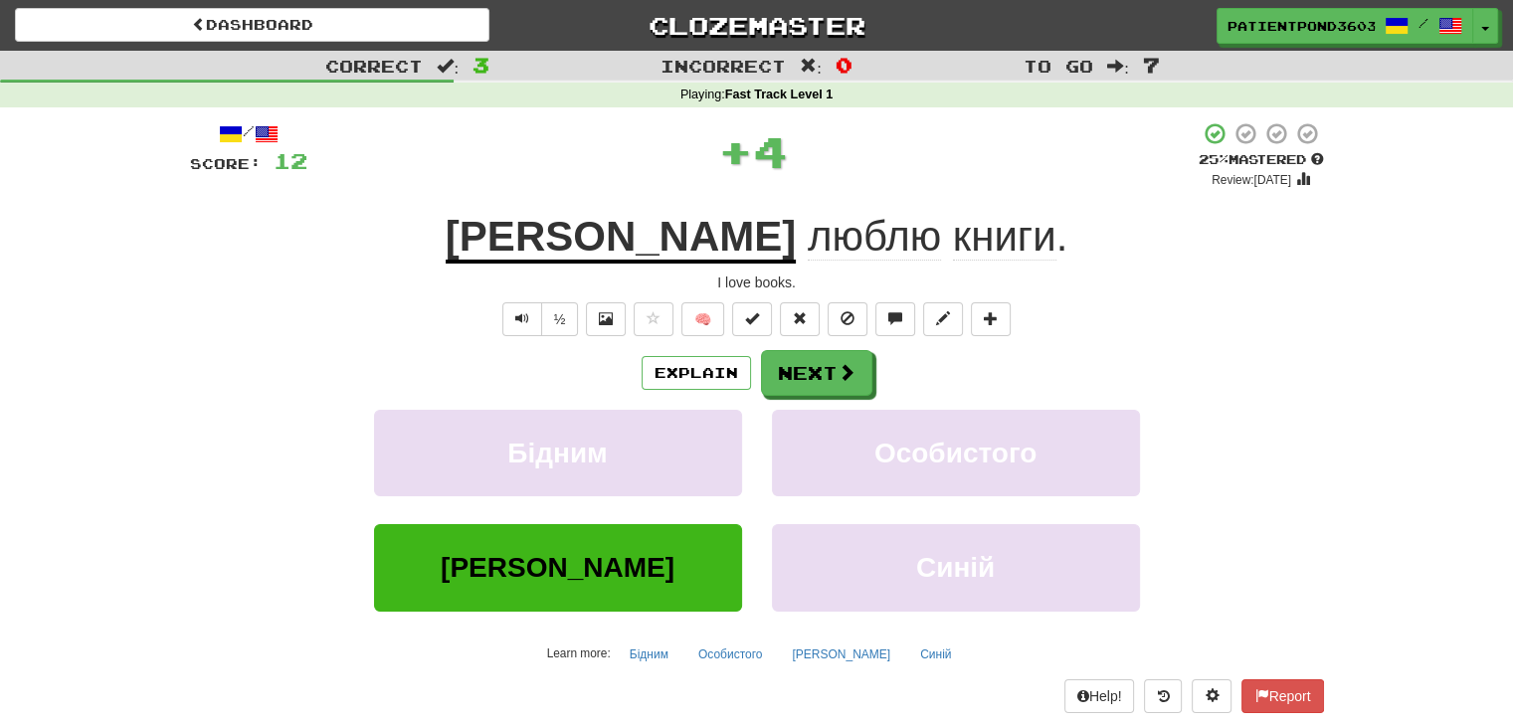
click at [953, 235] on span "книги" at bounding box center [1004, 237] width 103 height 48
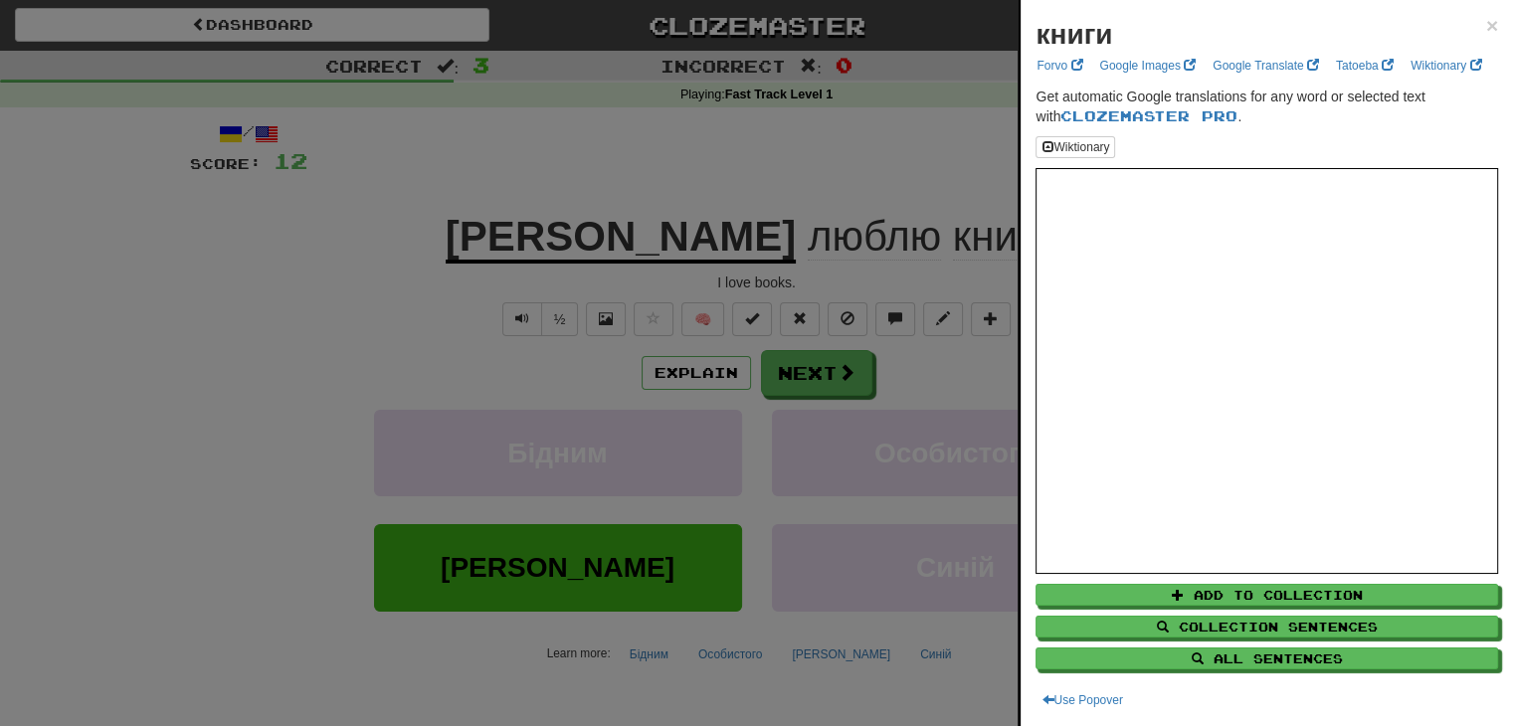
click at [855, 396] on div at bounding box center [756, 363] width 1513 height 726
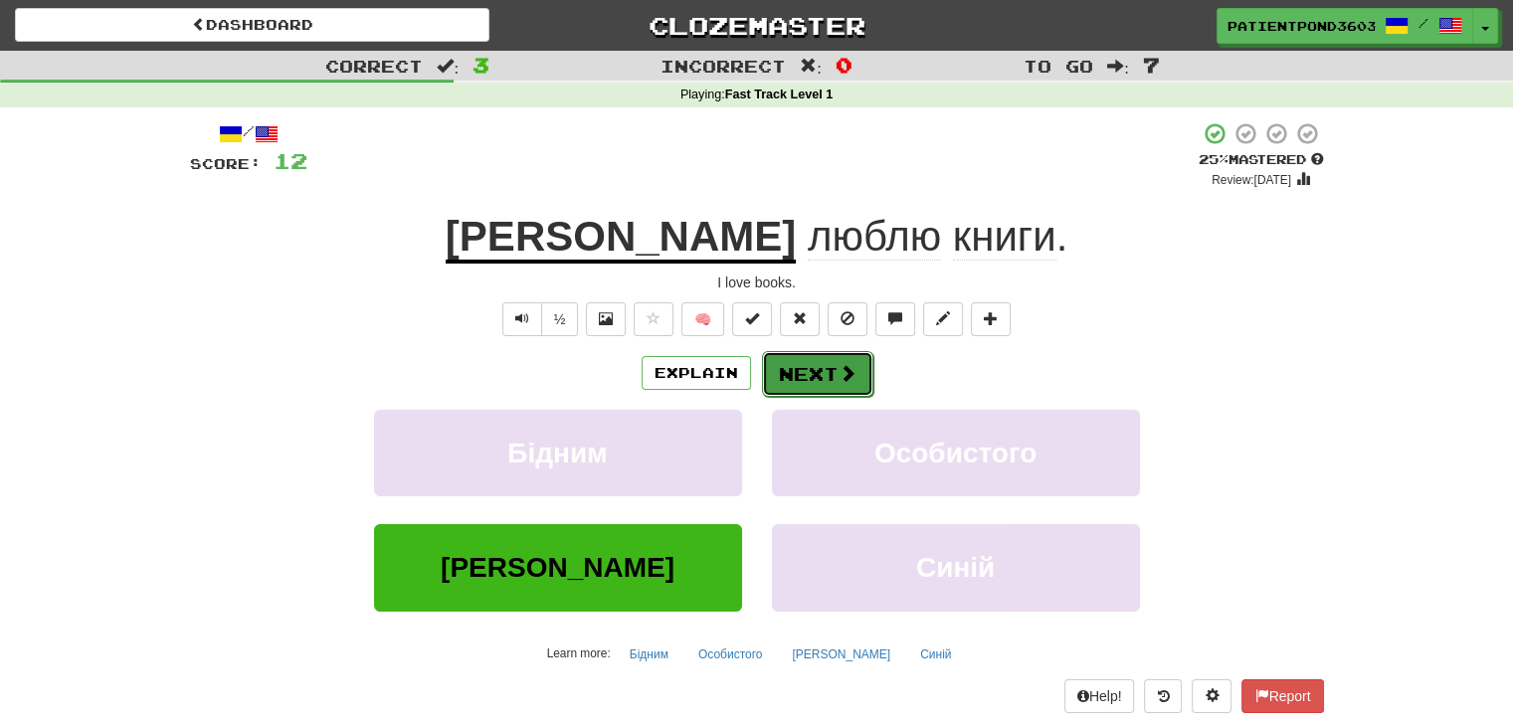
click at [854, 381] on span at bounding box center [848, 373] width 18 height 18
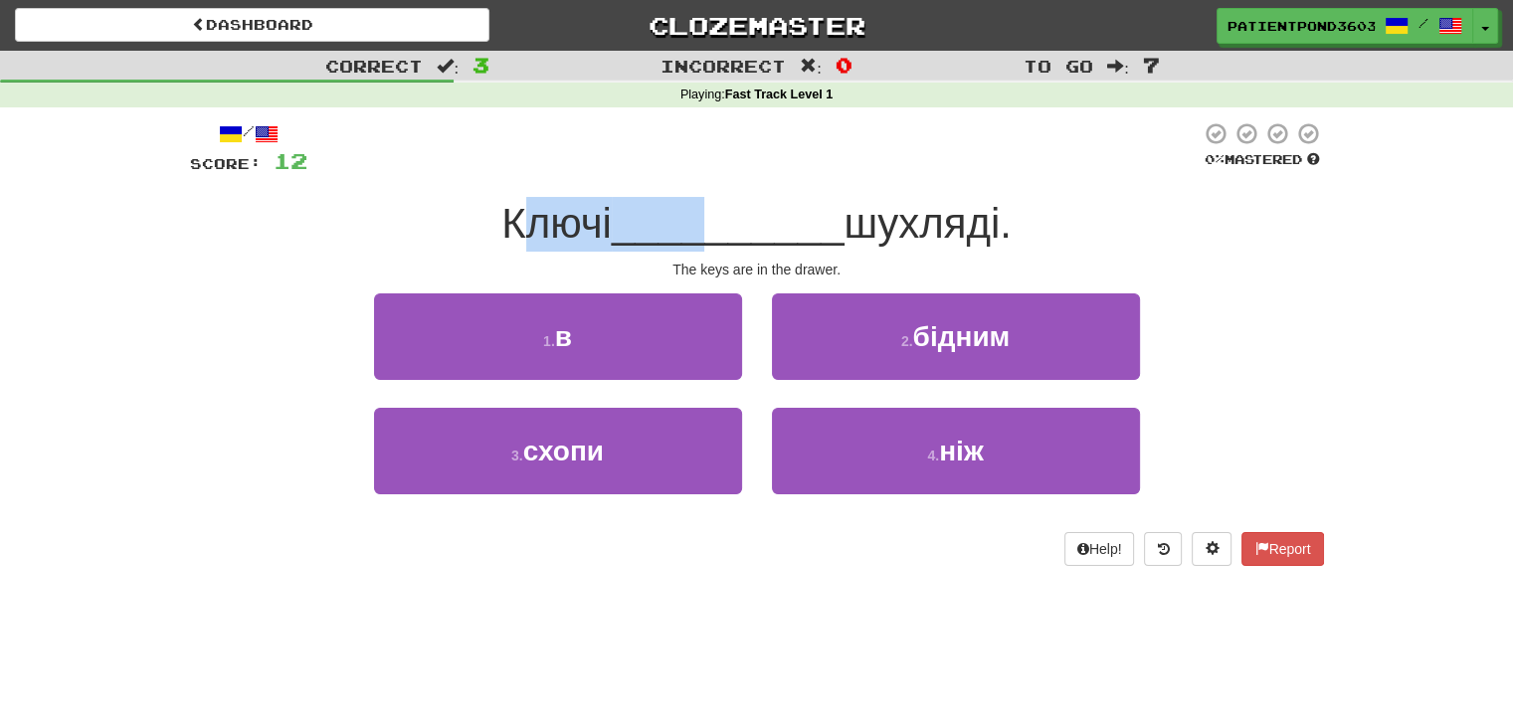
drag, startPoint x: 516, startPoint y: 224, endPoint x: 693, endPoint y: 222, distance: 176.1
click at [693, 222] on div "Ключі __________ шухляді." at bounding box center [757, 224] width 1134 height 55
click at [693, 222] on span "__________" at bounding box center [728, 223] width 233 height 47
drag, startPoint x: 499, startPoint y: 244, endPoint x: 581, endPoint y: 244, distance: 81.6
click at [581, 244] on span "Ключі" at bounding box center [556, 223] width 110 height 47
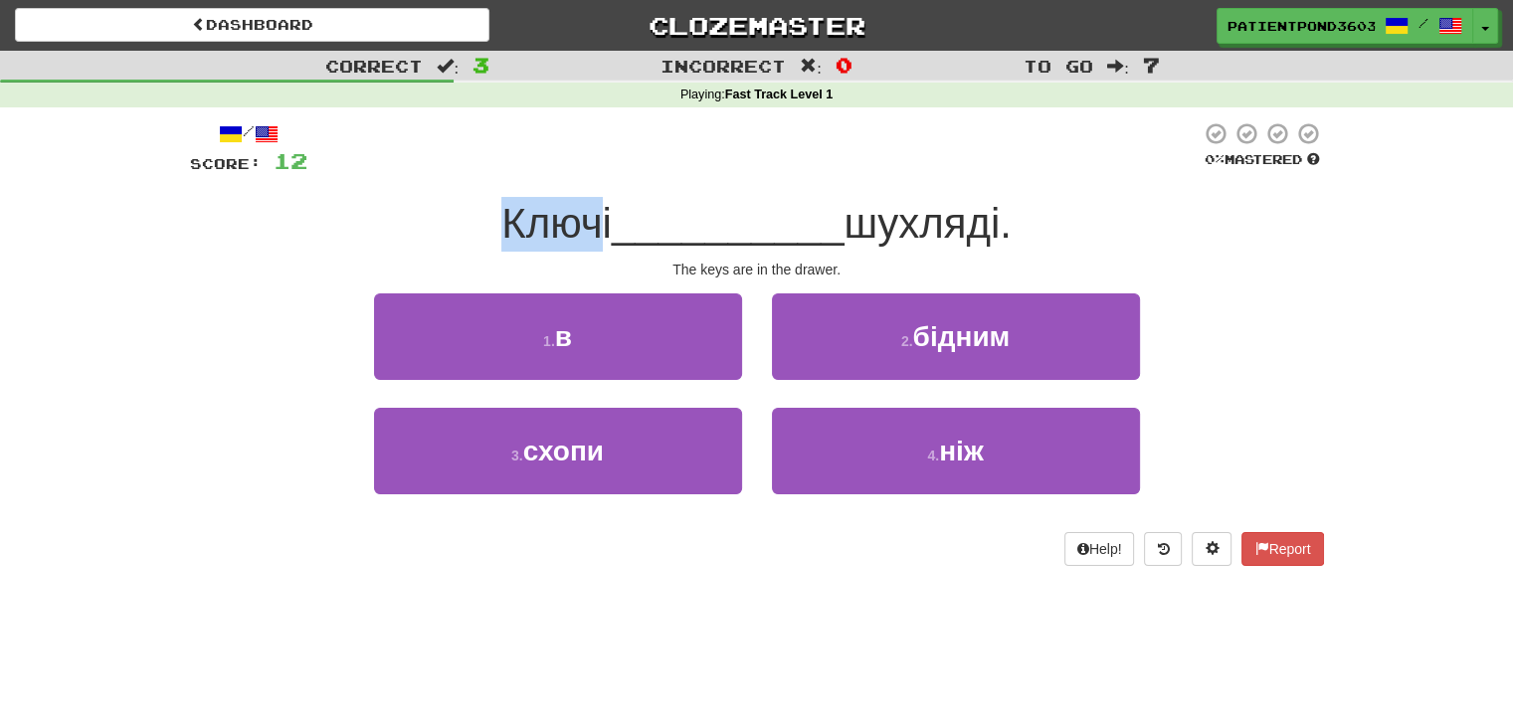
click at [581, 244] on span "Ключі" at bounding box center [556, 223] width 110 height 47
drag, startPoint x: 581, startPoint y: 244, endPoint x: 466, endPoint y: 243, distance: 115.4
click at [466, 243] on div "Ключі __________ шухляді." at bounding box center [757, 224] width 1134 height 55
click at [518, 222] on span "Ключі" at bounding box center [556, 223] width 110 height 47
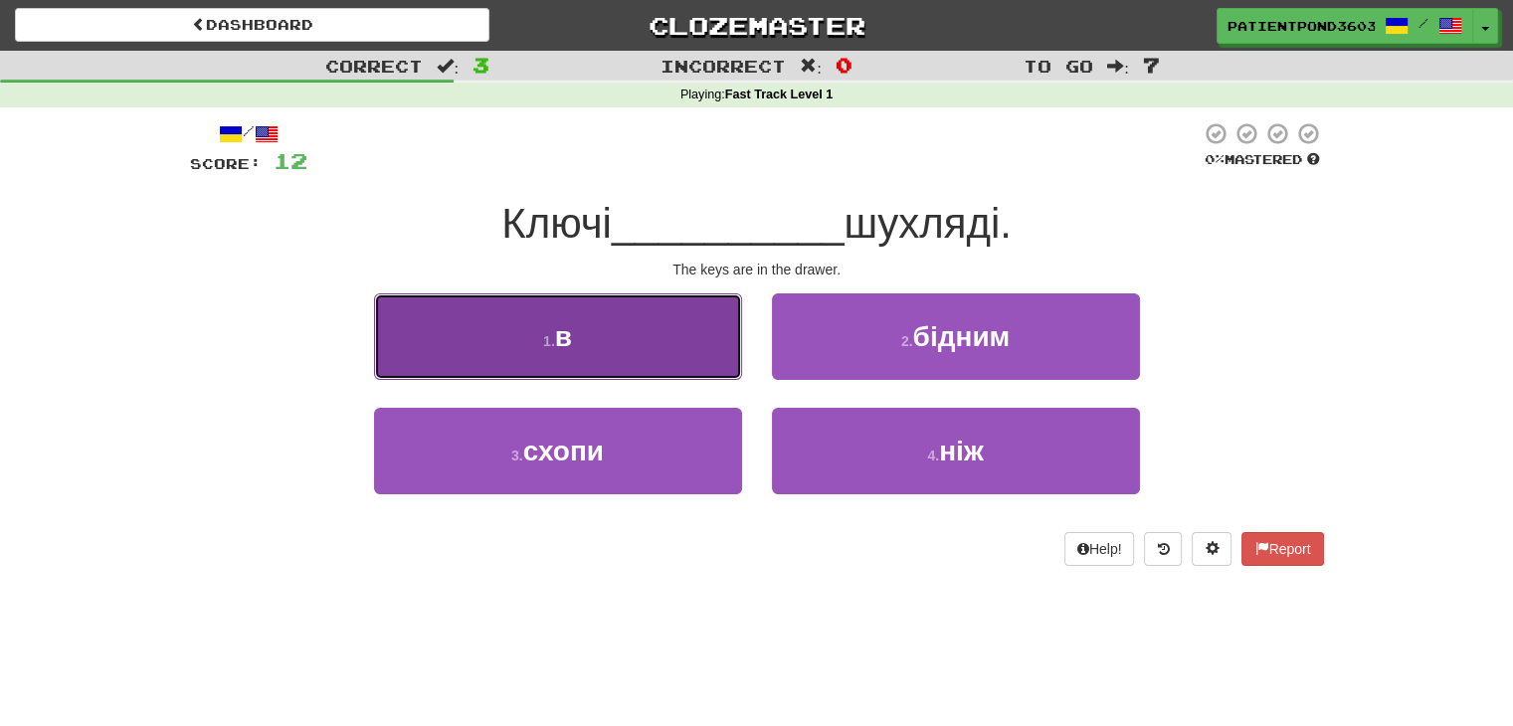
click at [620, 347] on button "1 . в" at bounding box center [558, 337] width 368 height 87
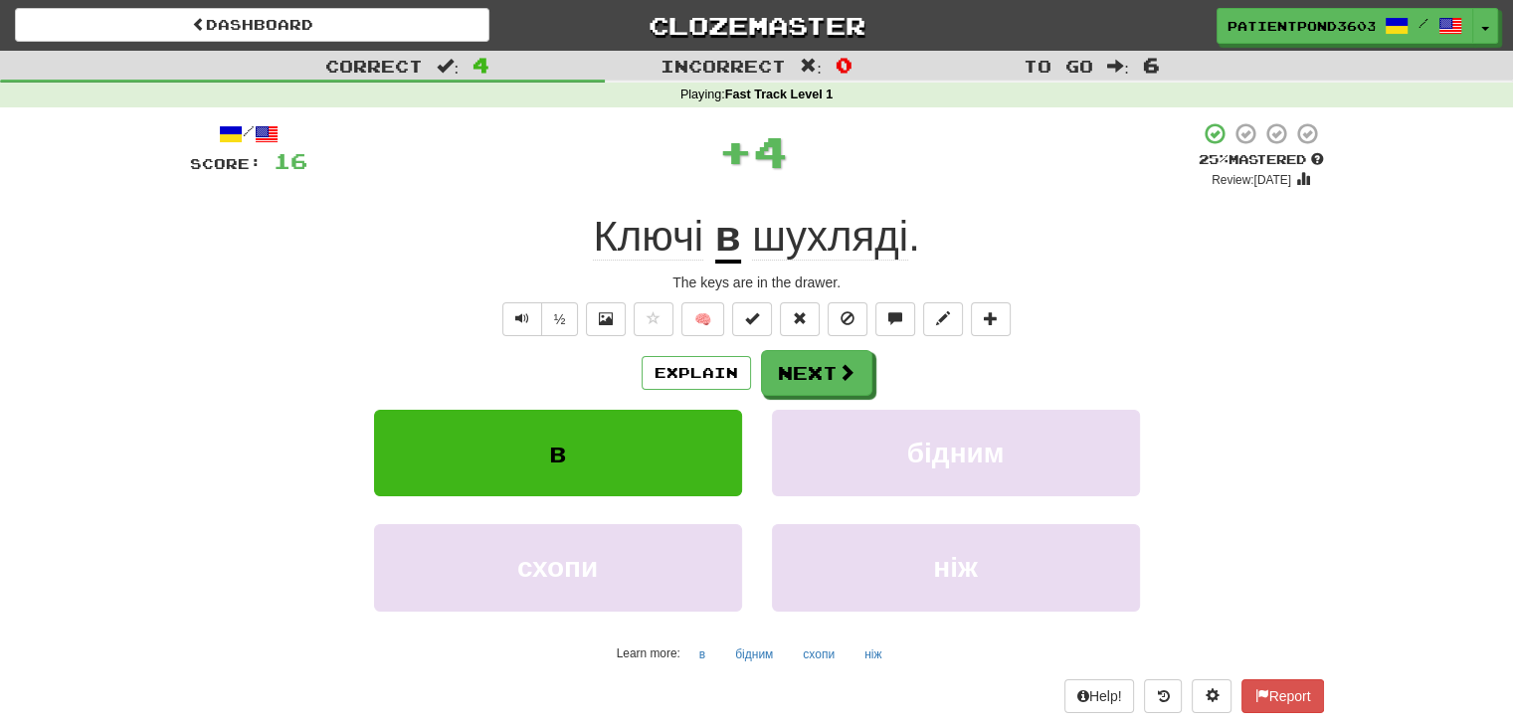
click at [657, 253] on span "Ключі" at bounding box center [648, 237] width 110 height 48
